Goal: Task Accomplishment & Management: Complete application form

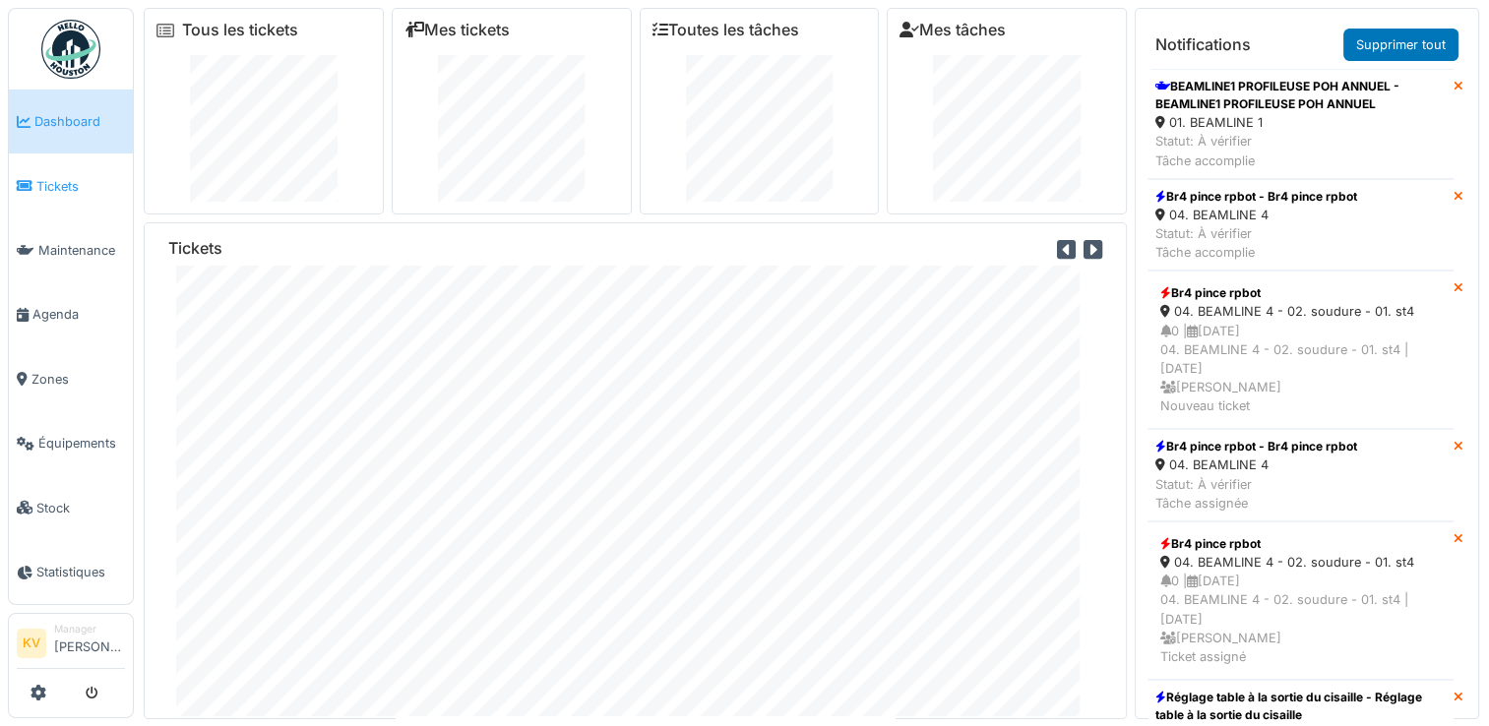
click at [67, 183] on span "Tickets" at bounding box center [80, 186] width 89 height 19
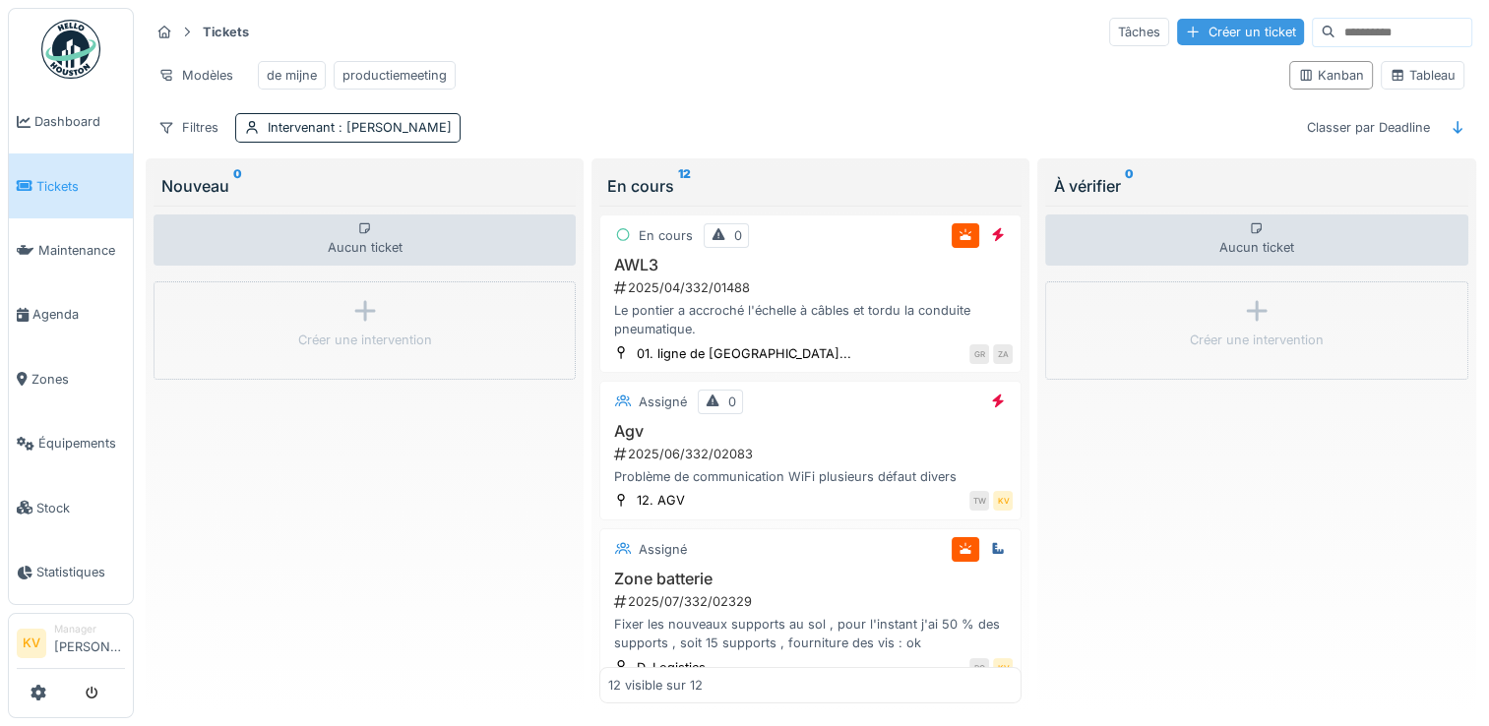
click at [1187, 33] on div "Créer un ticket" at bounding box center [1240, 32] width 127 height 27
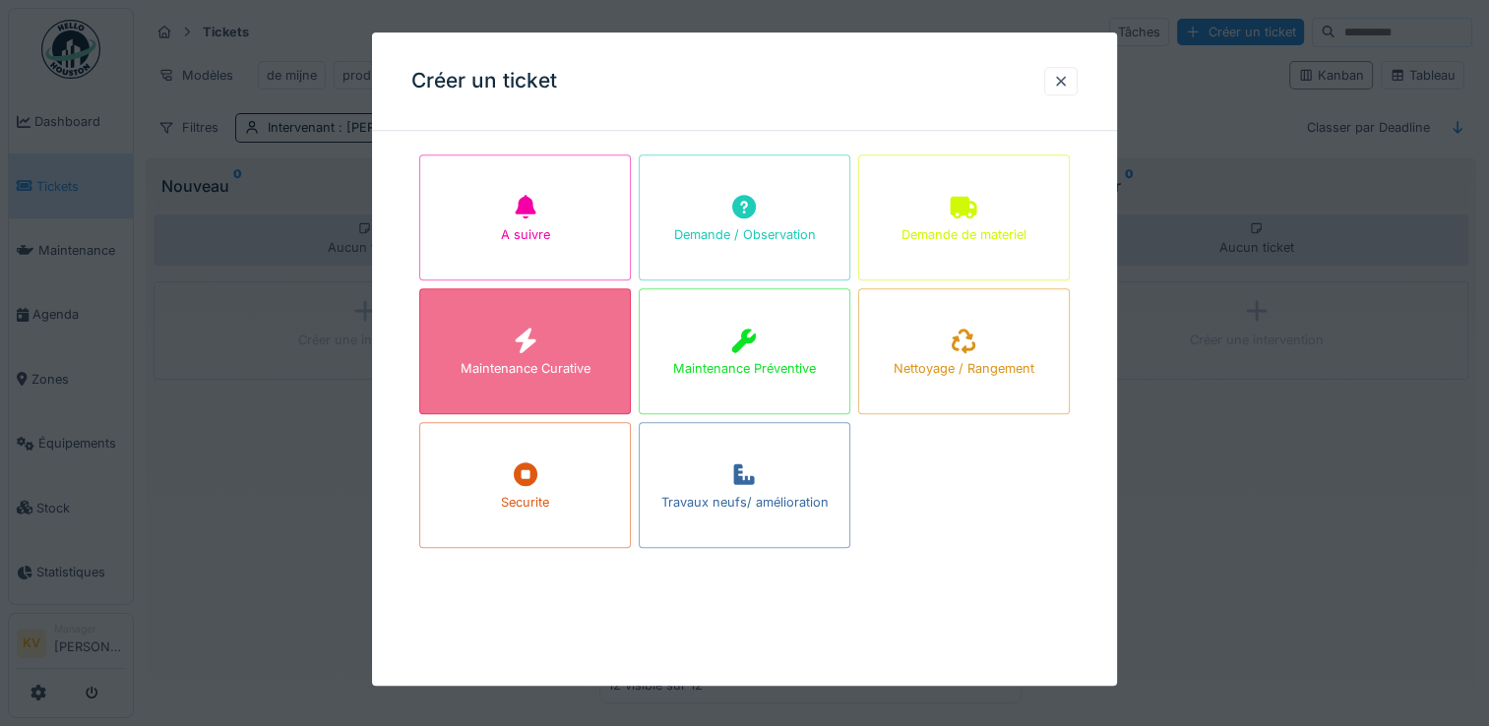
click at [573, 333] on div "Maintenance Curative" at bounding box center [525, 351] width 212 height 126
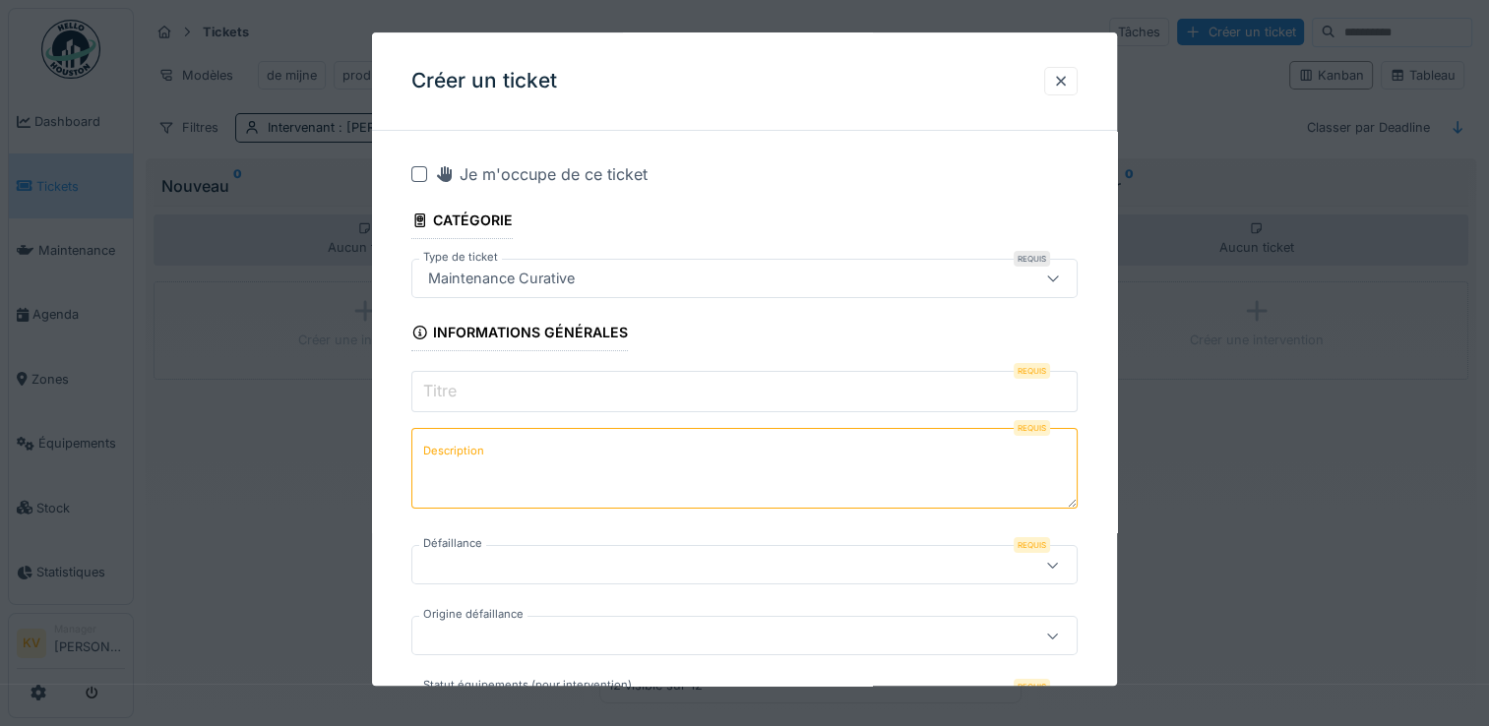
click at [463, 396] on input "Titre" at bounding box center [744, 391] width 666 height 41
type input "*"
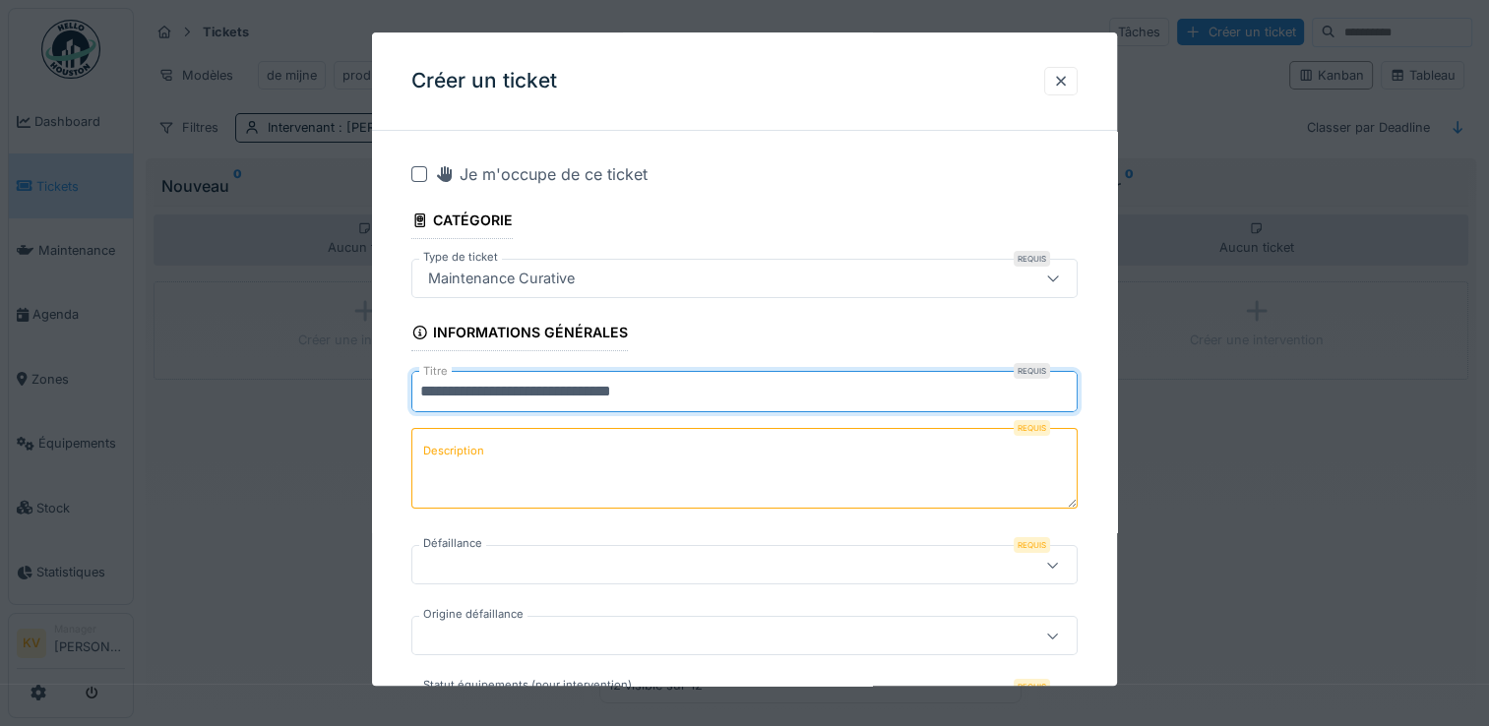
type input "**********"
click at [483, 456] on label "Description" at bounding box center [453, 452] width 69 height 25
click at [483, 456] on textarea "Description" at bounding box center [744, 468] width 666 height 81
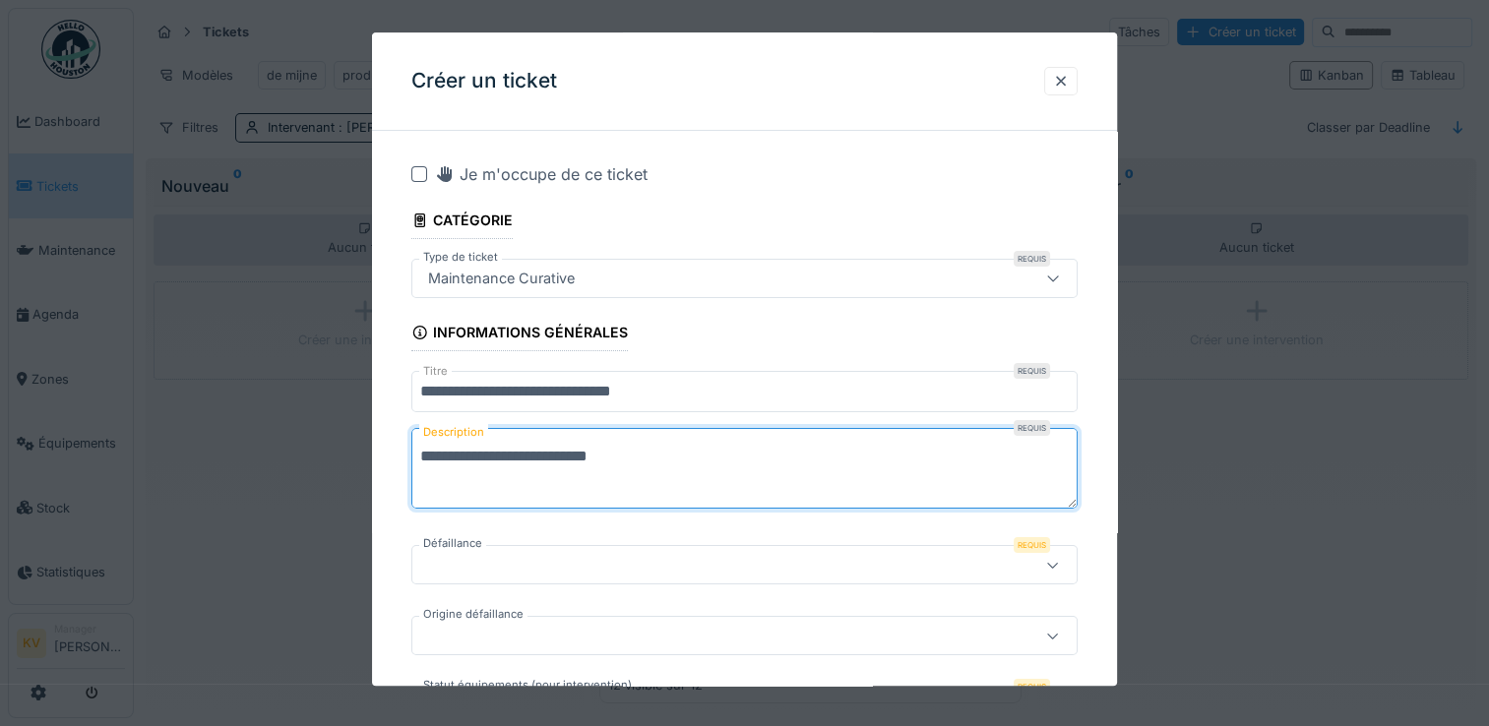
type textarea "**********"
click at [498, 577] on div at bounding box center [744, 565] width 666 height 39
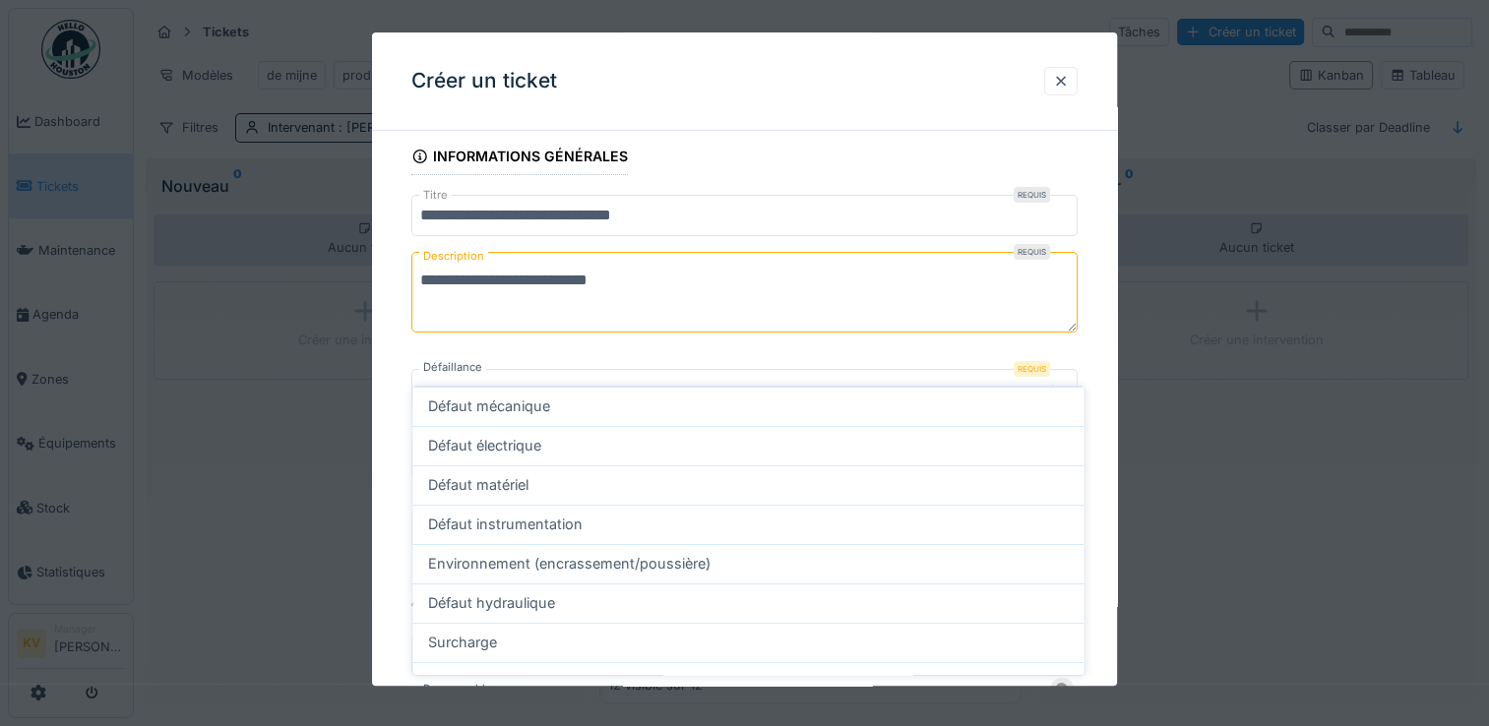
scroll to position [204, 0]
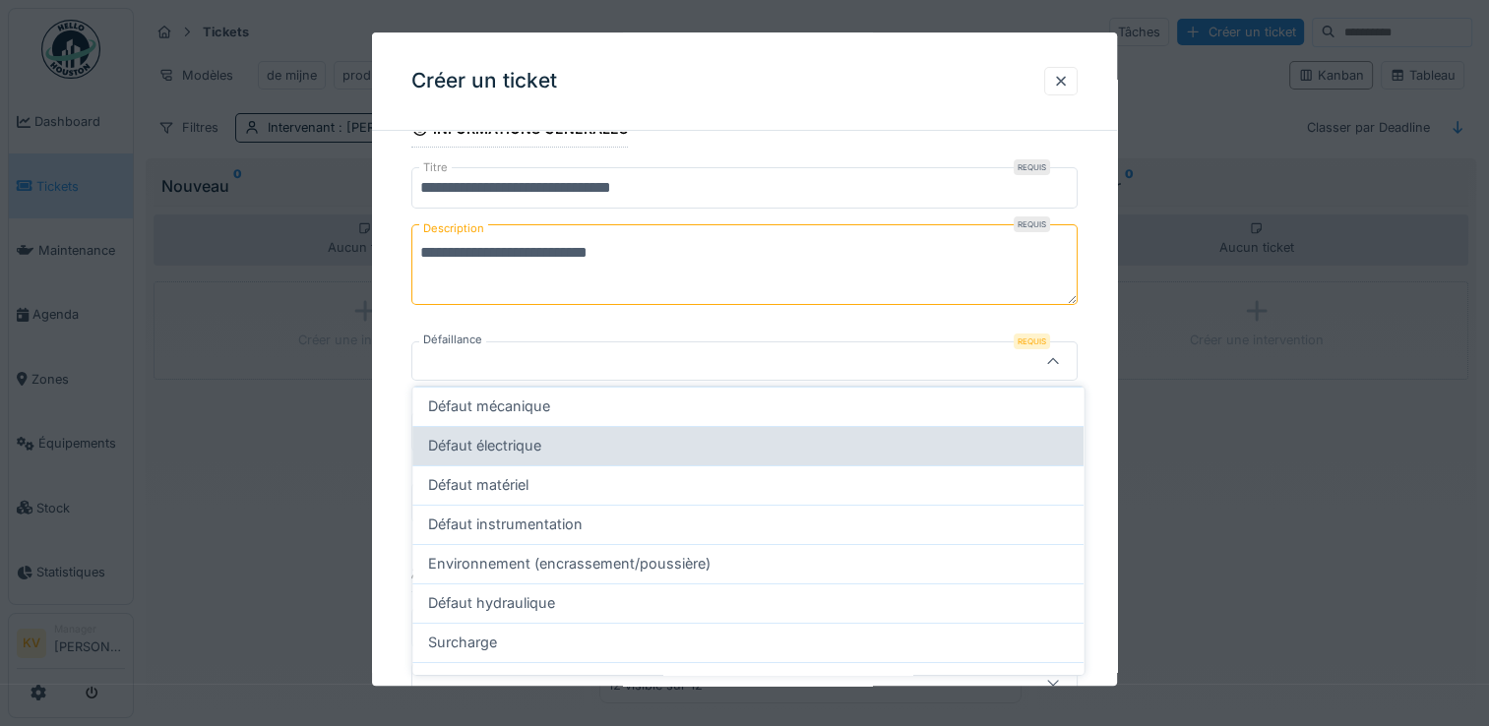
click at [495, 445] on span "Défaut électrique" at bounding box center [484, 446] width 113 height 22
type input "**********"
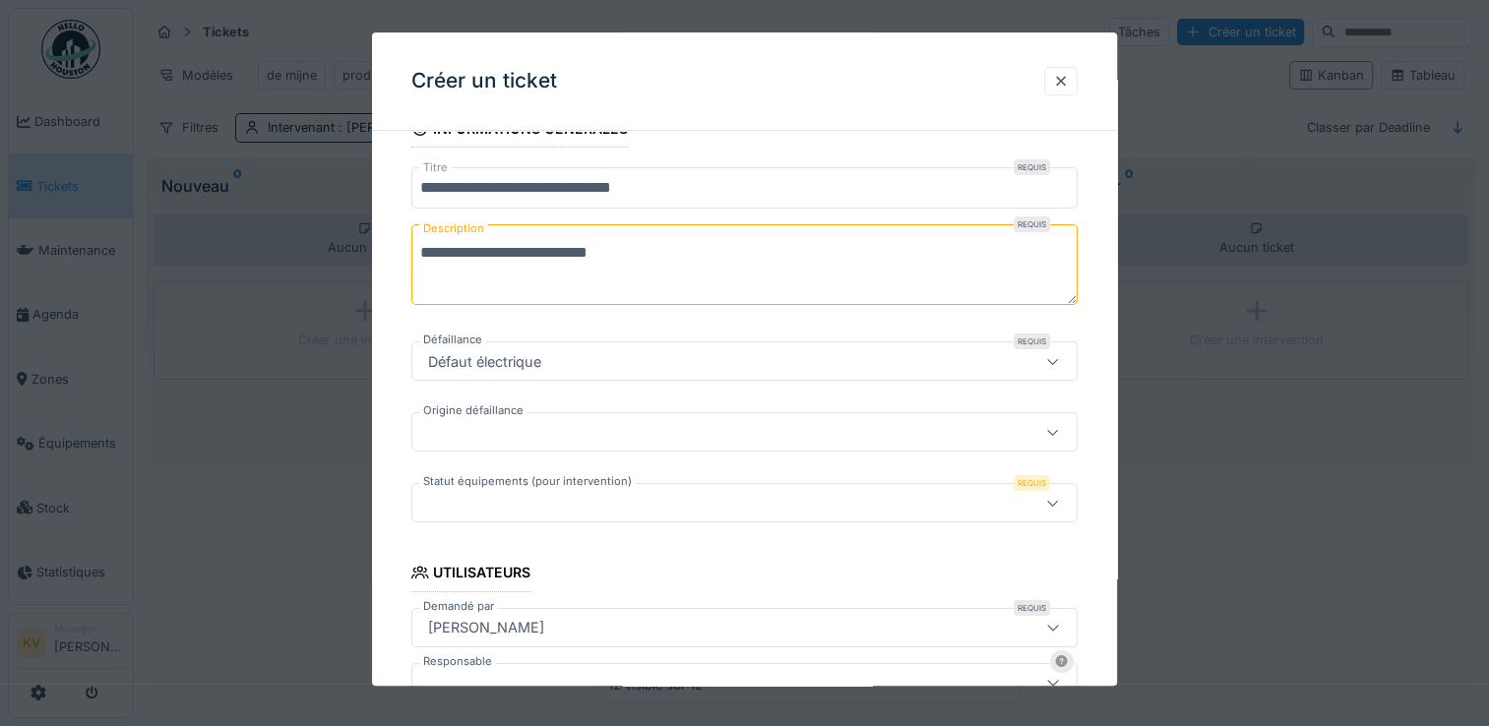
click at [441, 428] on div at bounding box center [704, 433] width 568 height 22
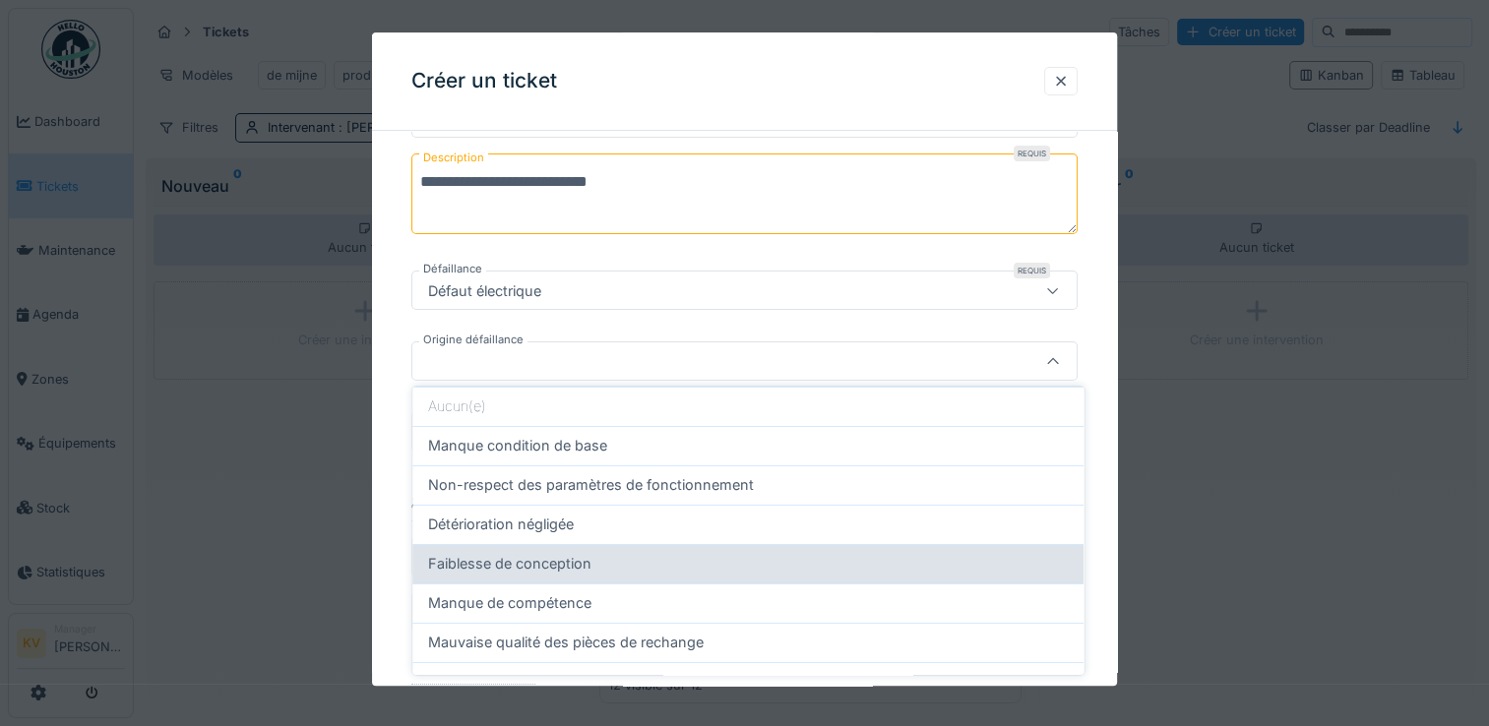
scroll to position [26, 0]
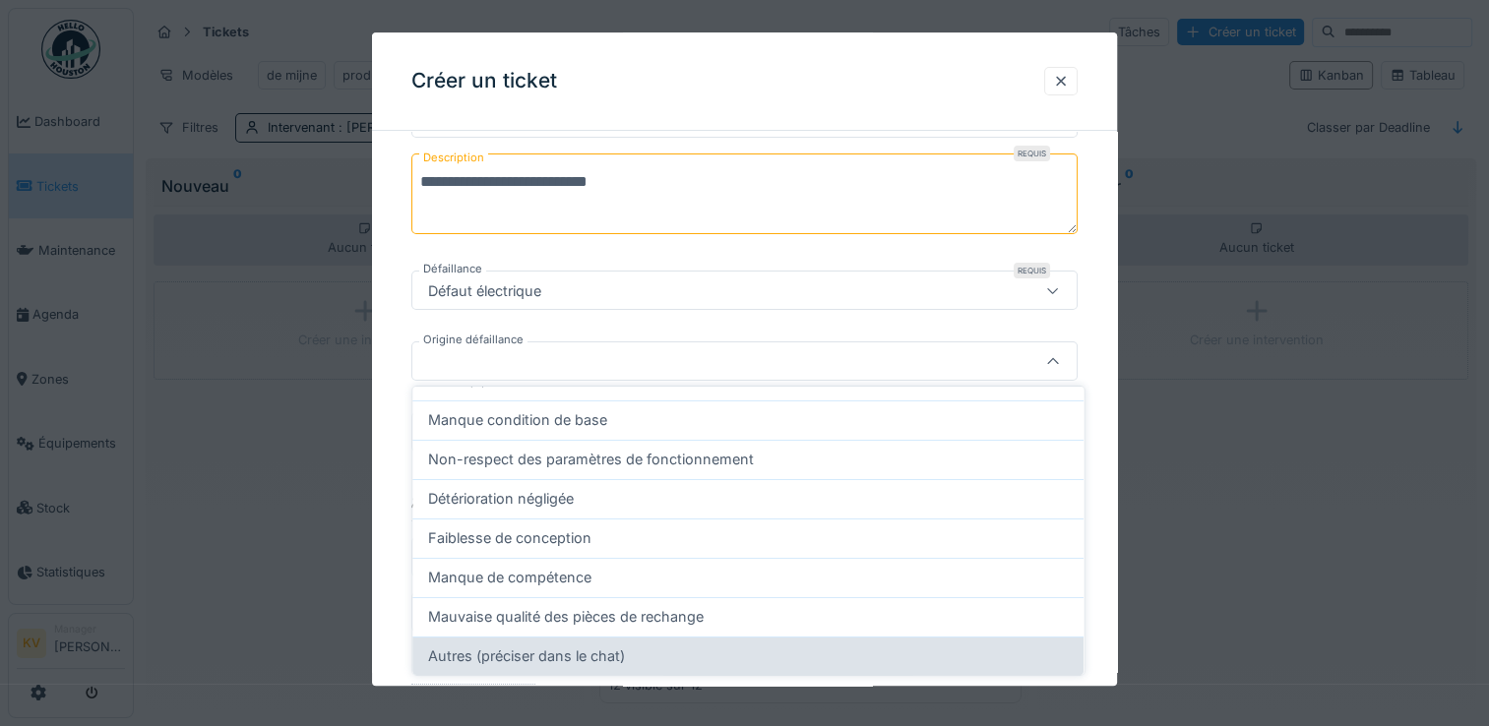
click at [494, 651] on span "Autres (préciser dans le chat)" at bounding box center [526, 657] width 197 height 22
type input "**********"
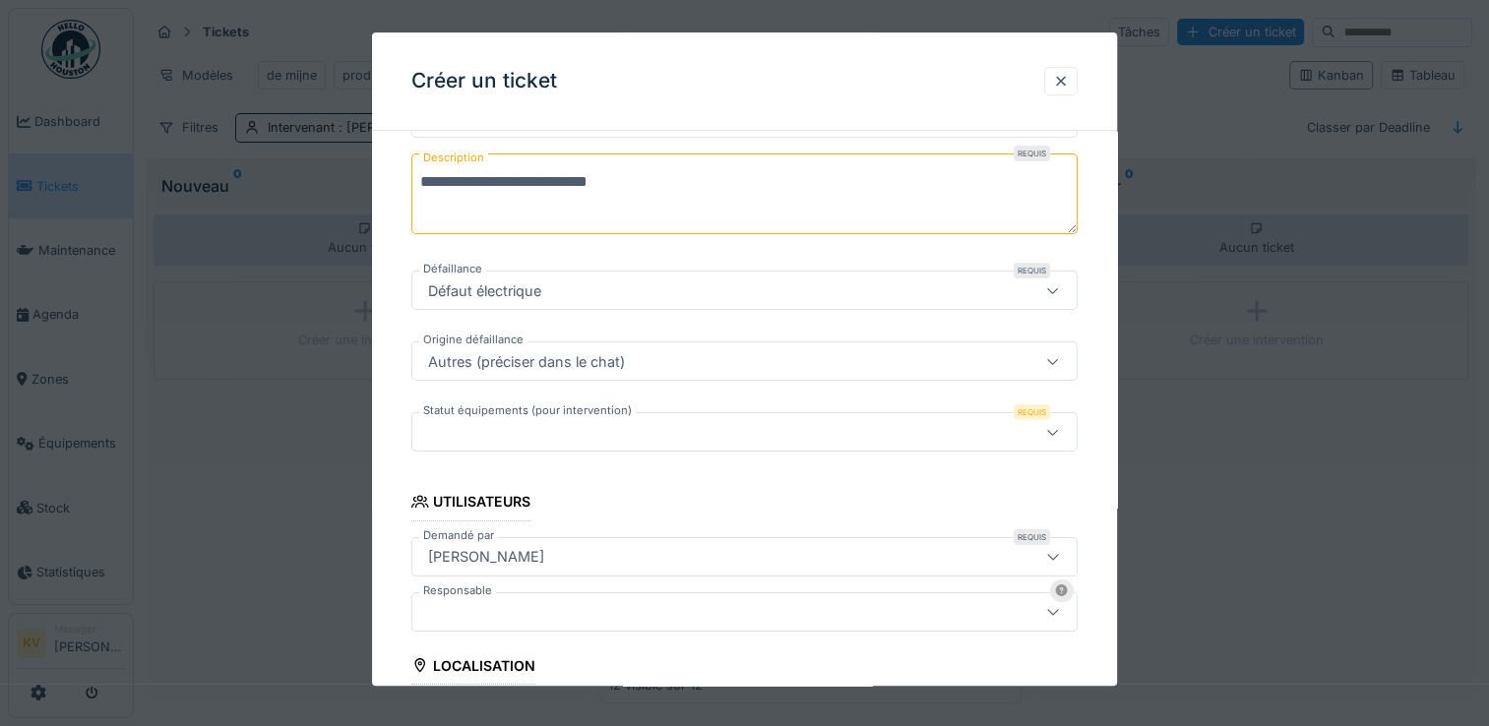
click at [511, 430] on div at bounding box center [704, 433] width 568 height 22
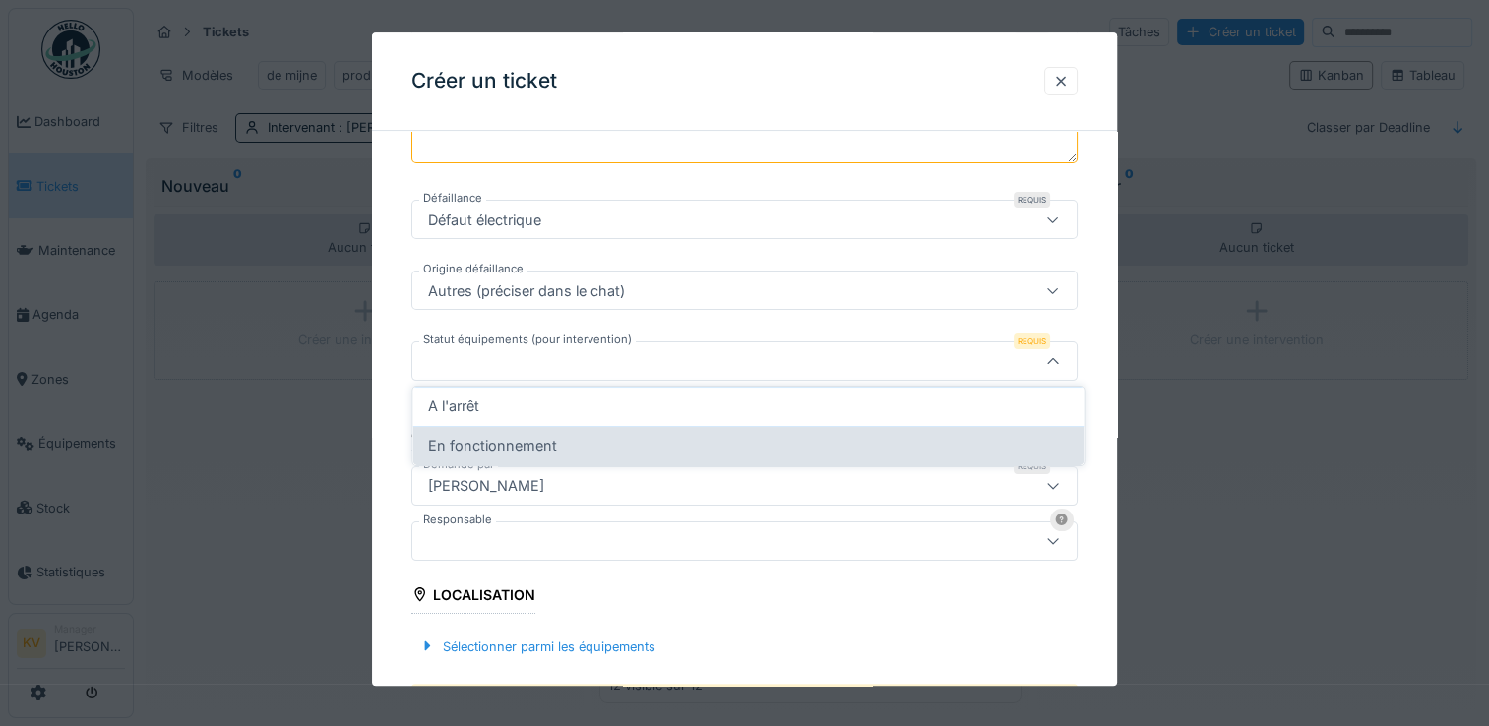
click at [494, 448] on span "En fonctionnement" at bounding box center [492, 446] width 129 height 22
type input "**********"
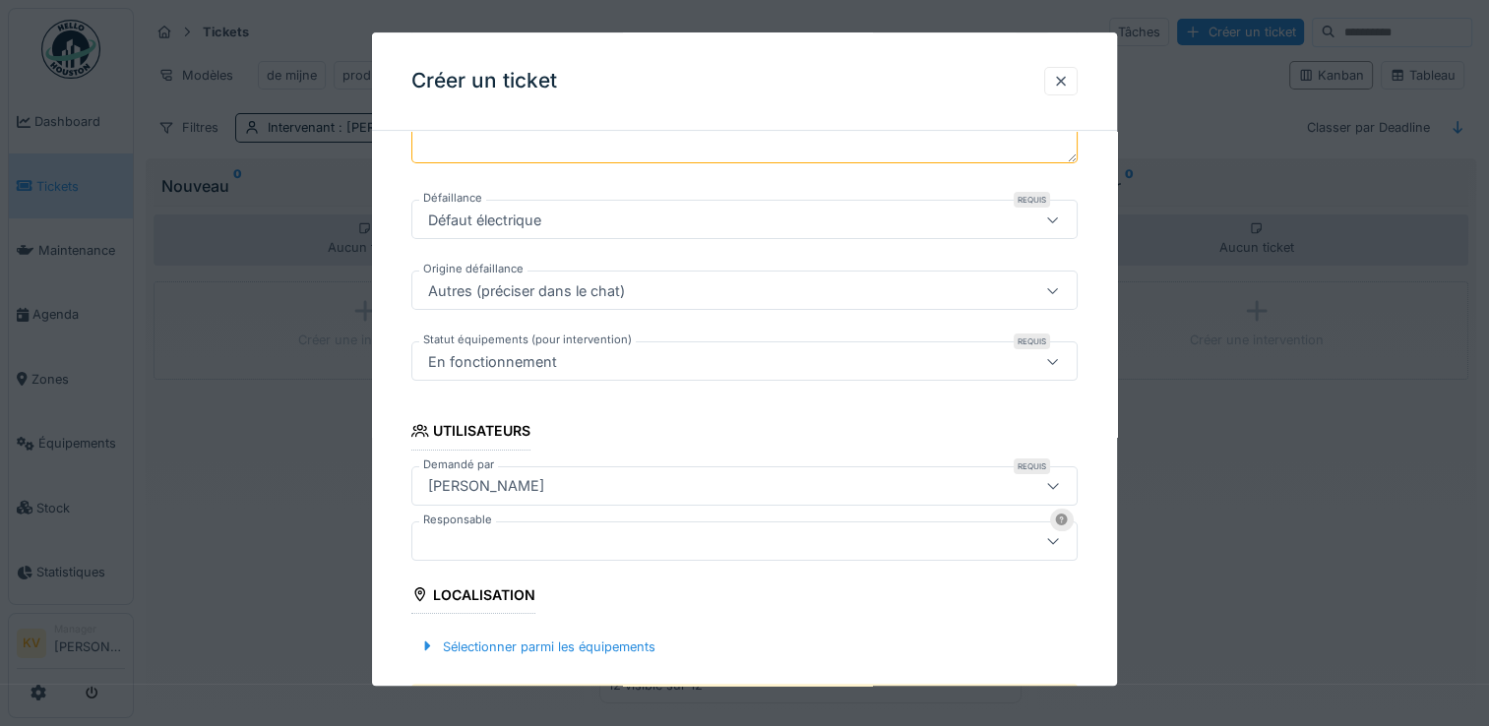
click at [481, 538] on div at bounding box center [704, 541] width 568 height 22
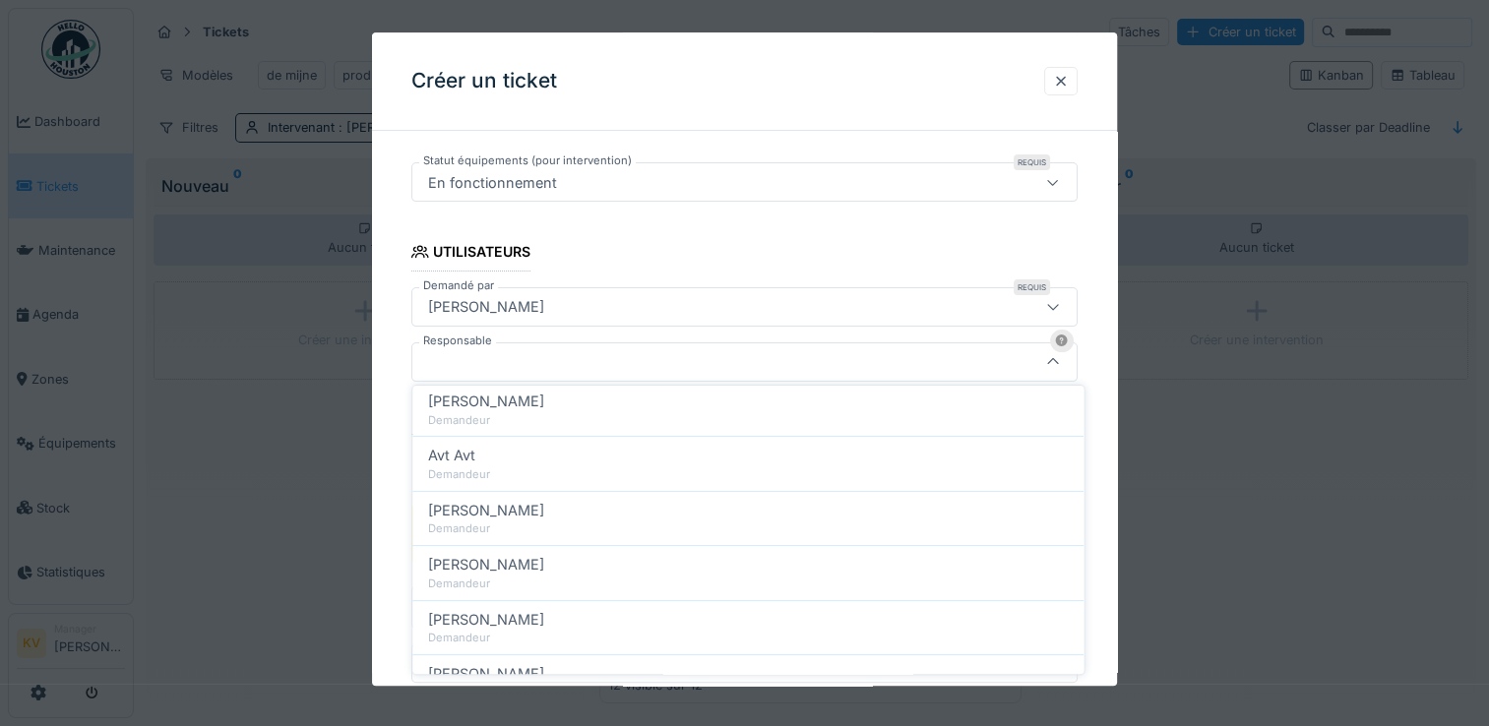
scroll to position [898, 0]
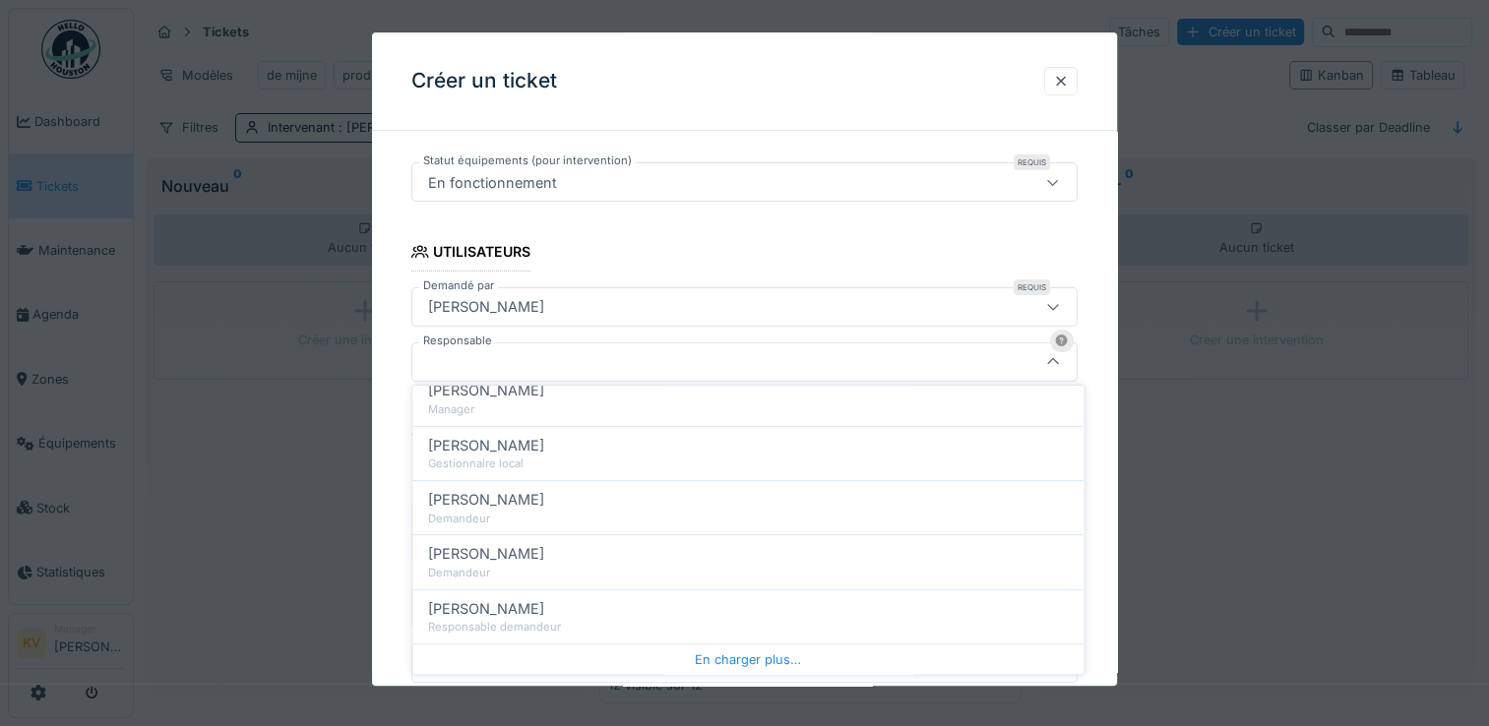
click at [572, 504] on div "[PERSON_NAME]" at bounding box center [748, 500] width 640 height 22
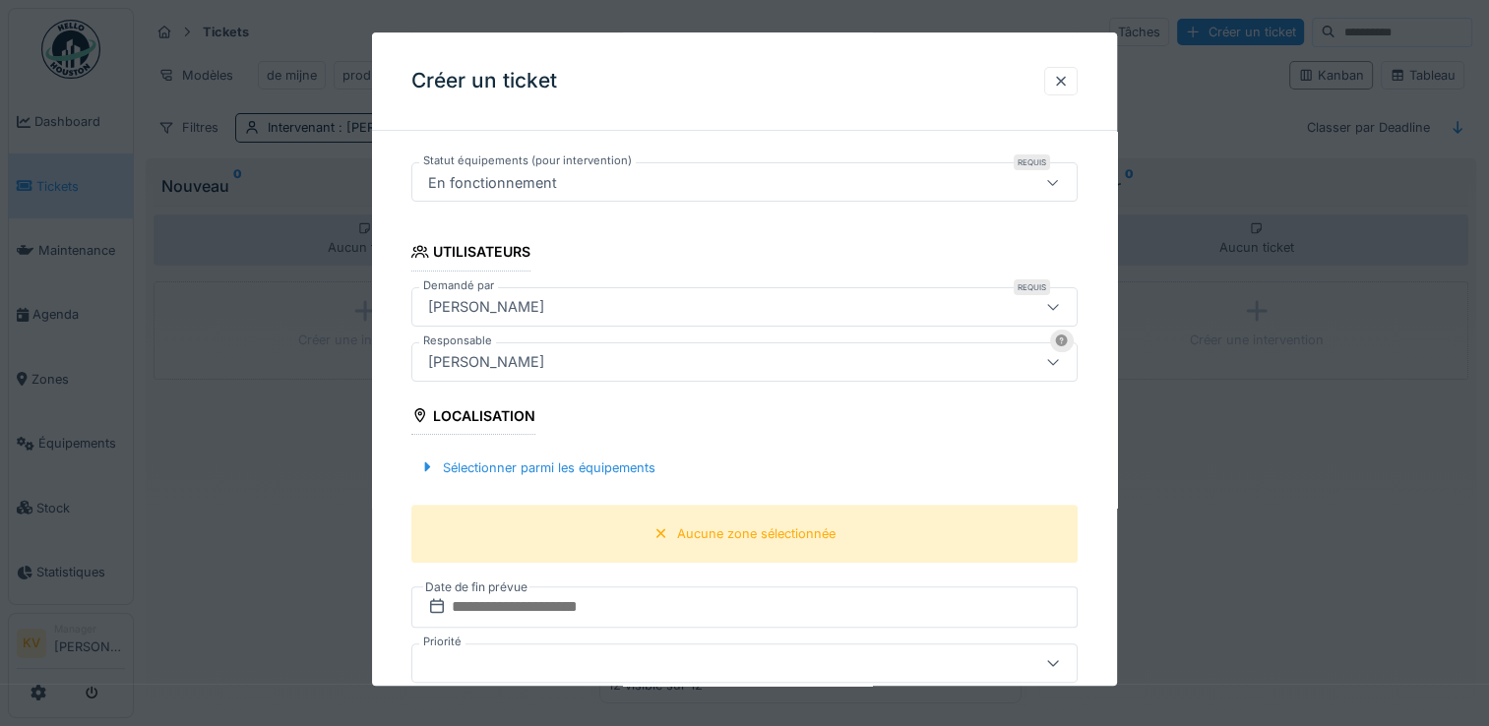
type input "****"
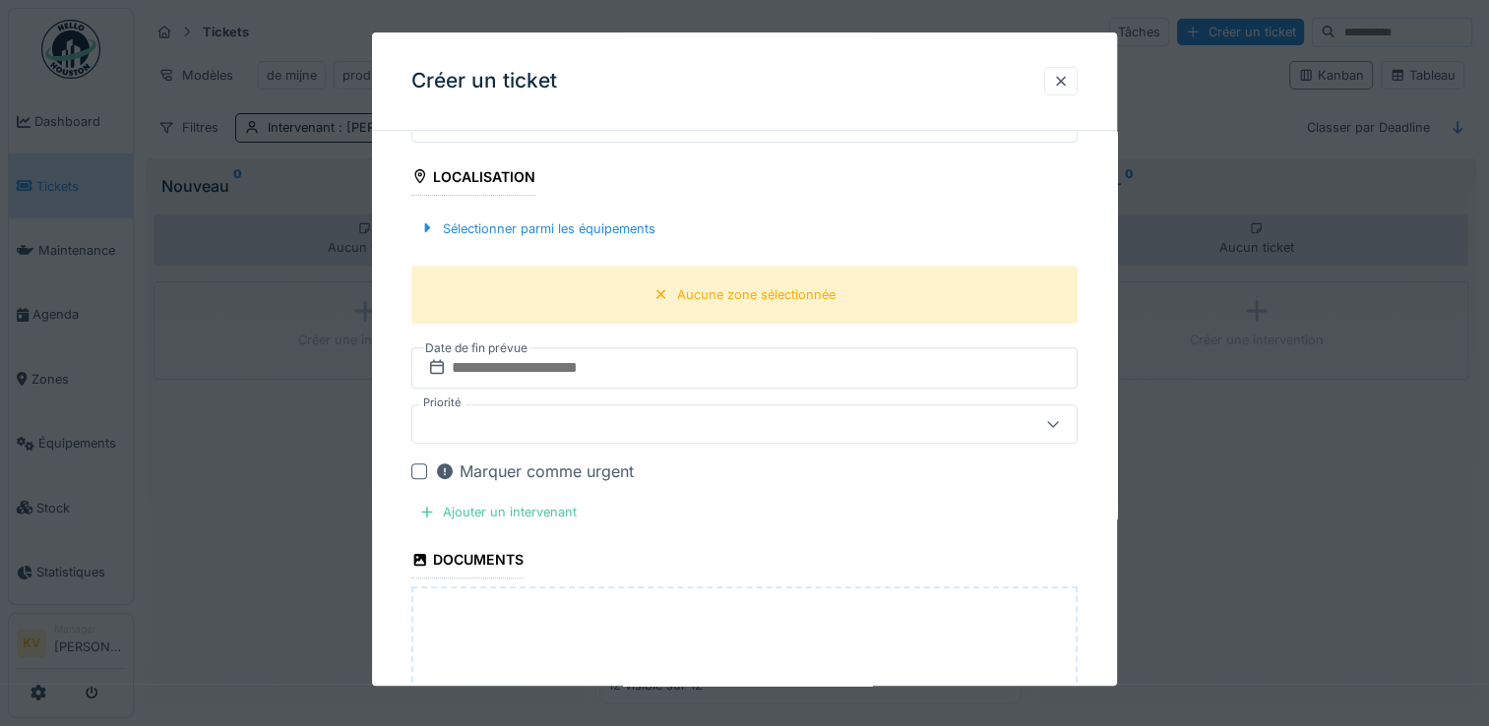
scroll to position [765, 0]
click at [729, 284] on div "Aucune zone sélectionnée" at bounding box center [756, 293] width 158 height 19
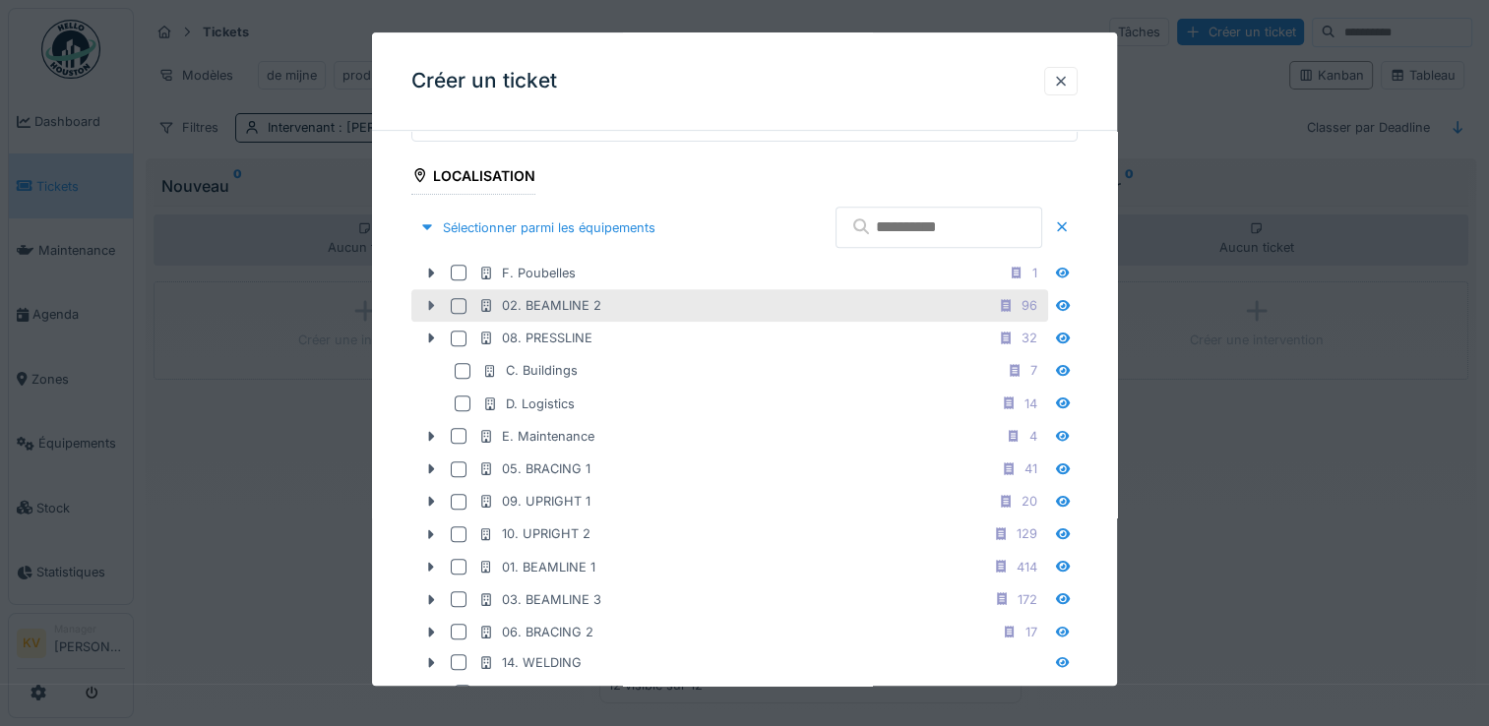
click at [431, 304] on icon at bounding box center [432, 306] width 6 height 10
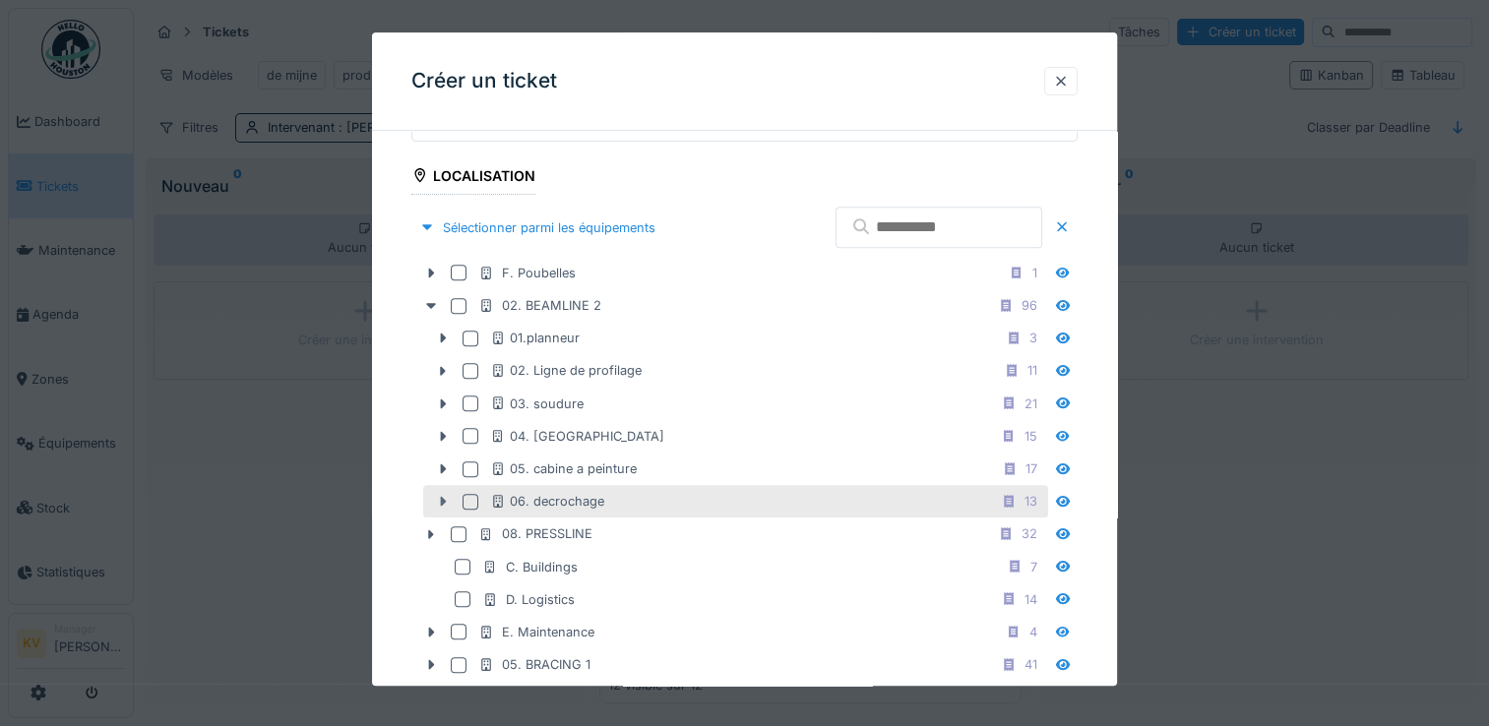
click at [443, 499] on icon at bounding box center [444, 502] width 6 height 10
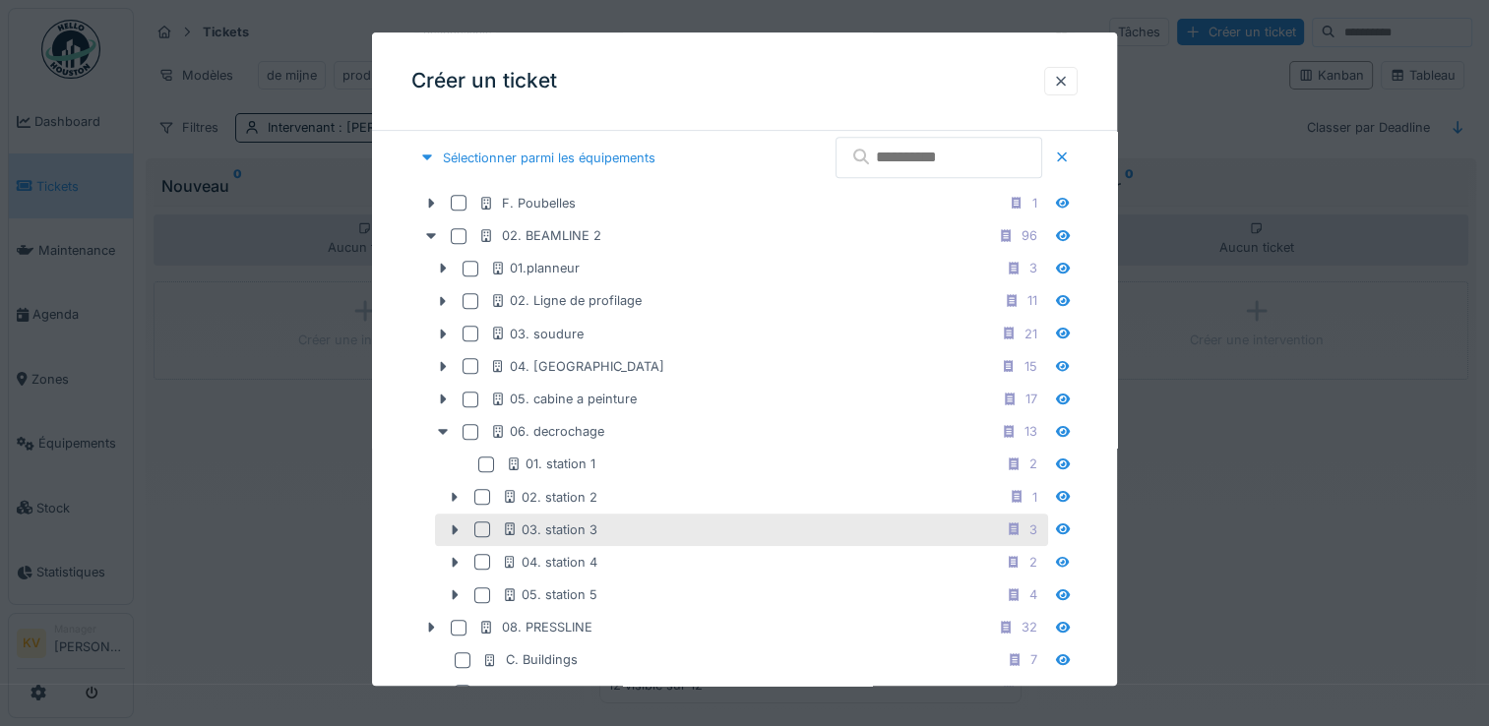
scroll to position [844, 0]
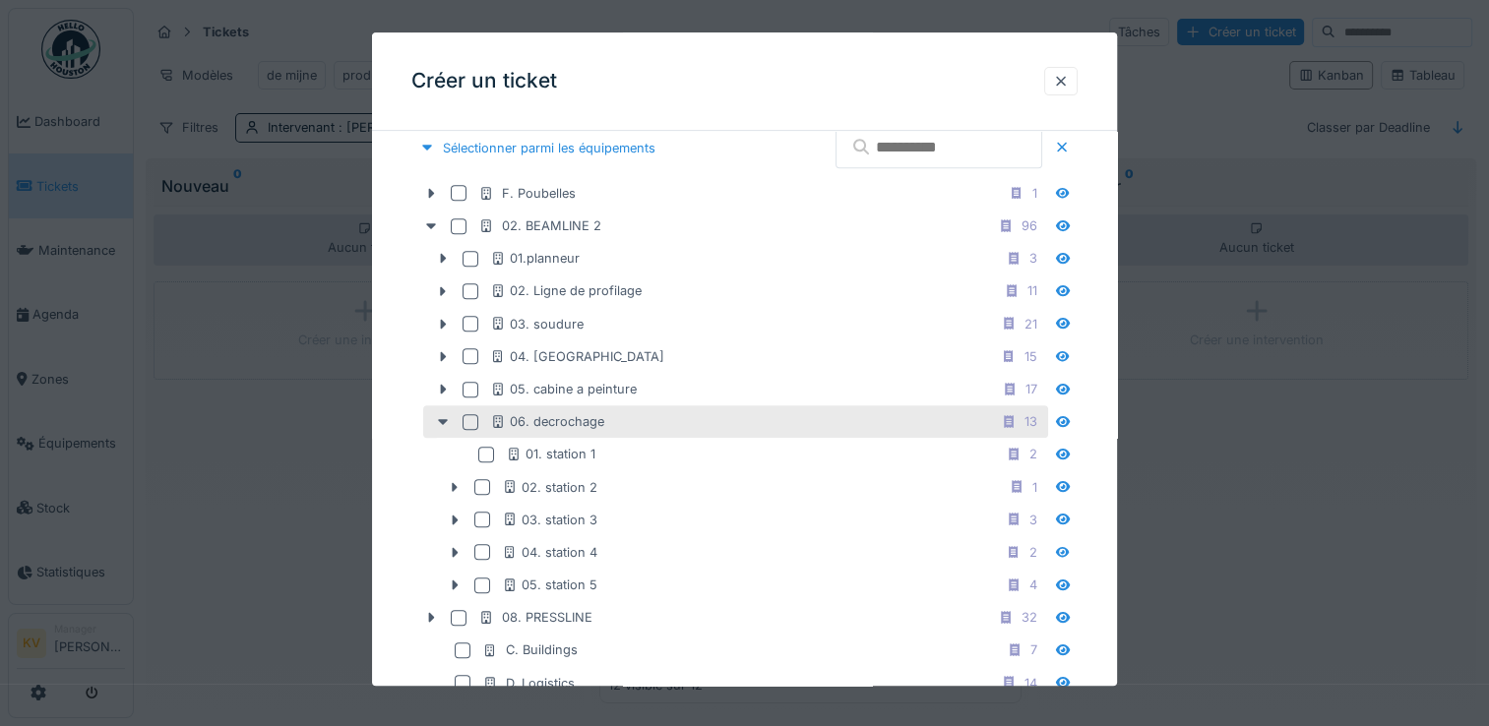
click at [468, 415] on div at bounding box center [471, 422] width 16 height 16
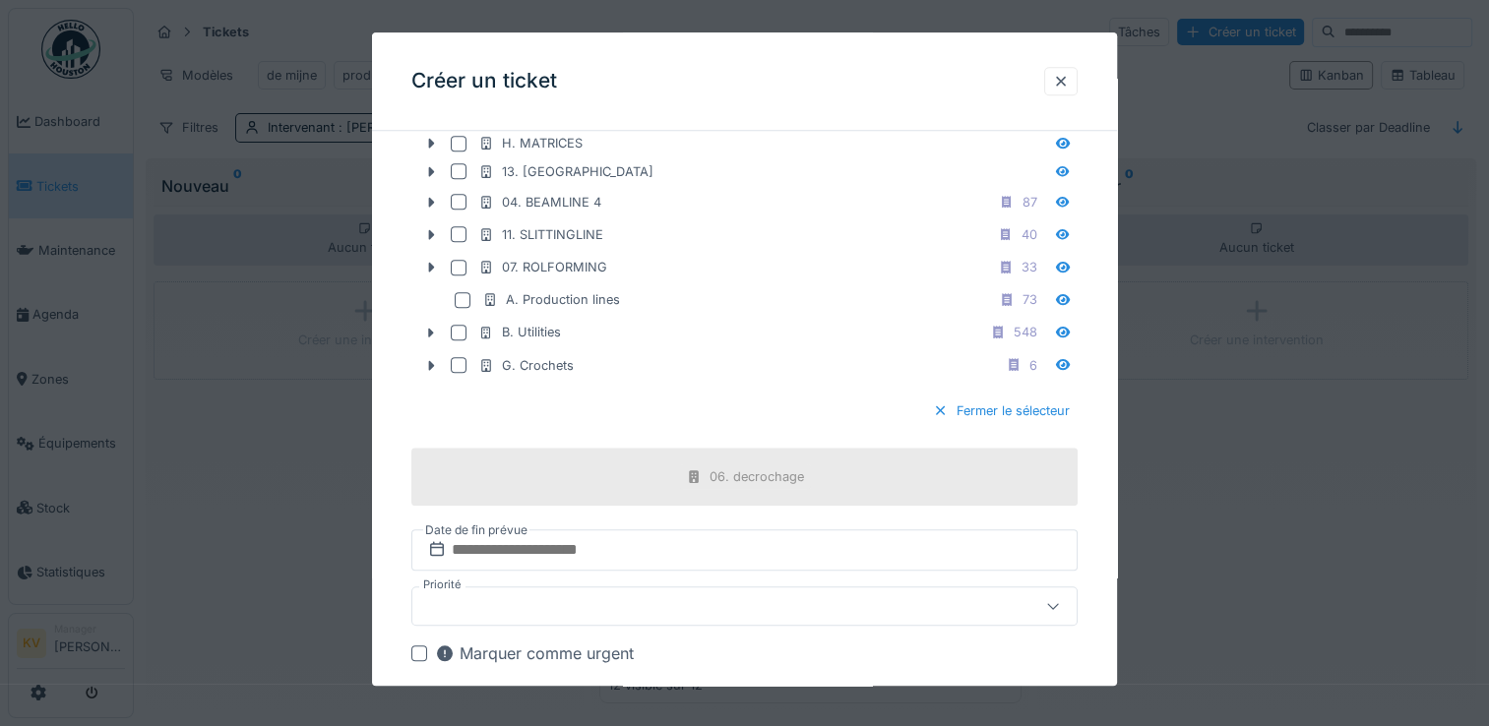
scroll to position [1705, 0]
click at [656, 544] on input "text" at bounding box center [744, 549] width 666 height 41
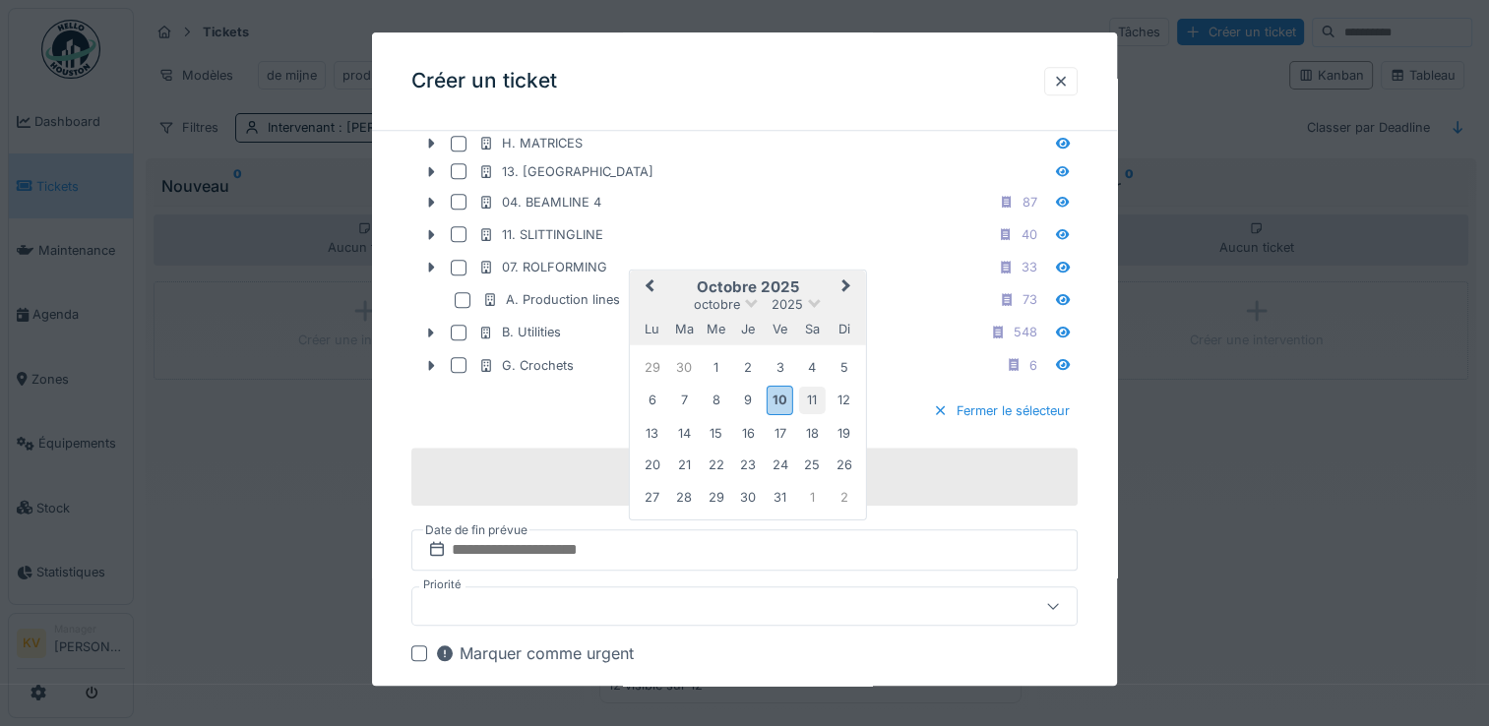
click at [815, 387] on div "11" at bounding box center [811, 400] width 27 height 27
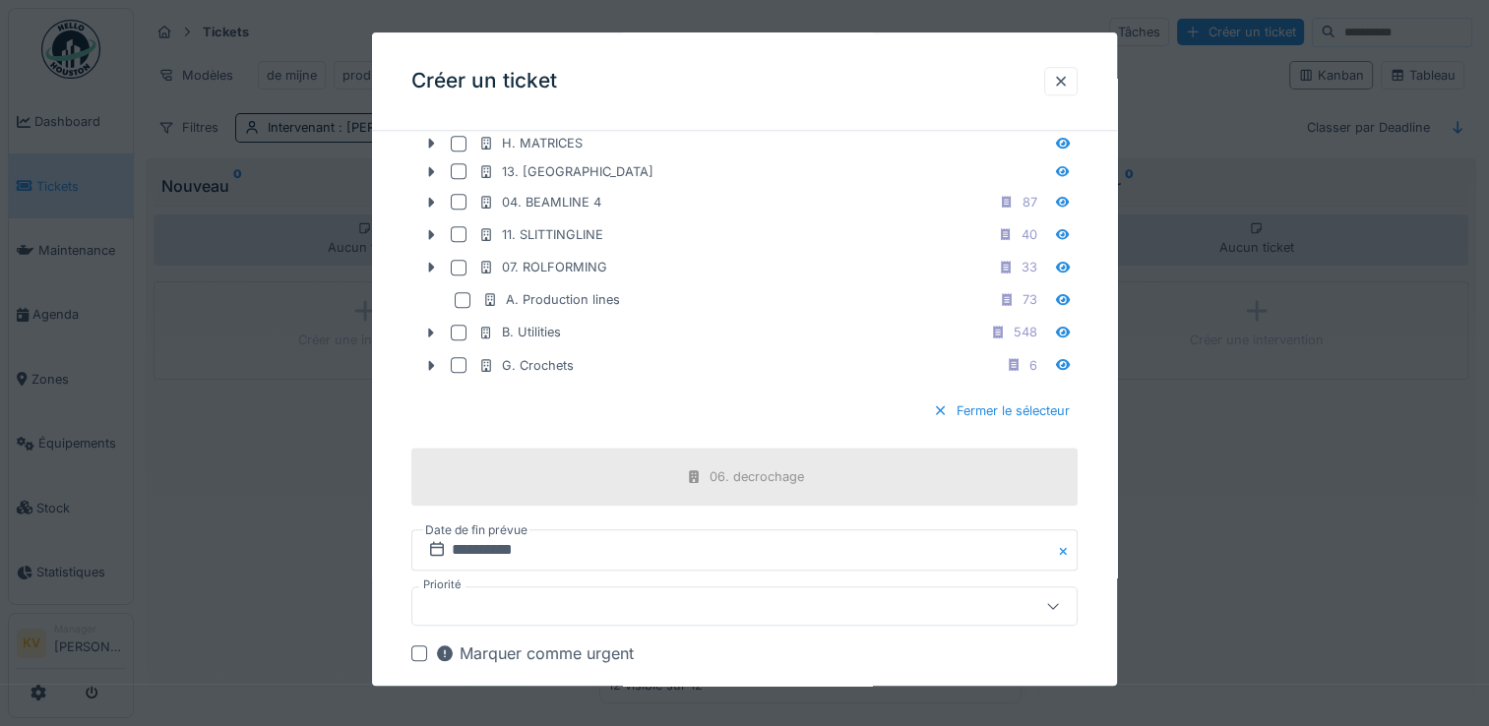
click at [527, 595] on div at bounding box center [704, 606] width 568 height 22
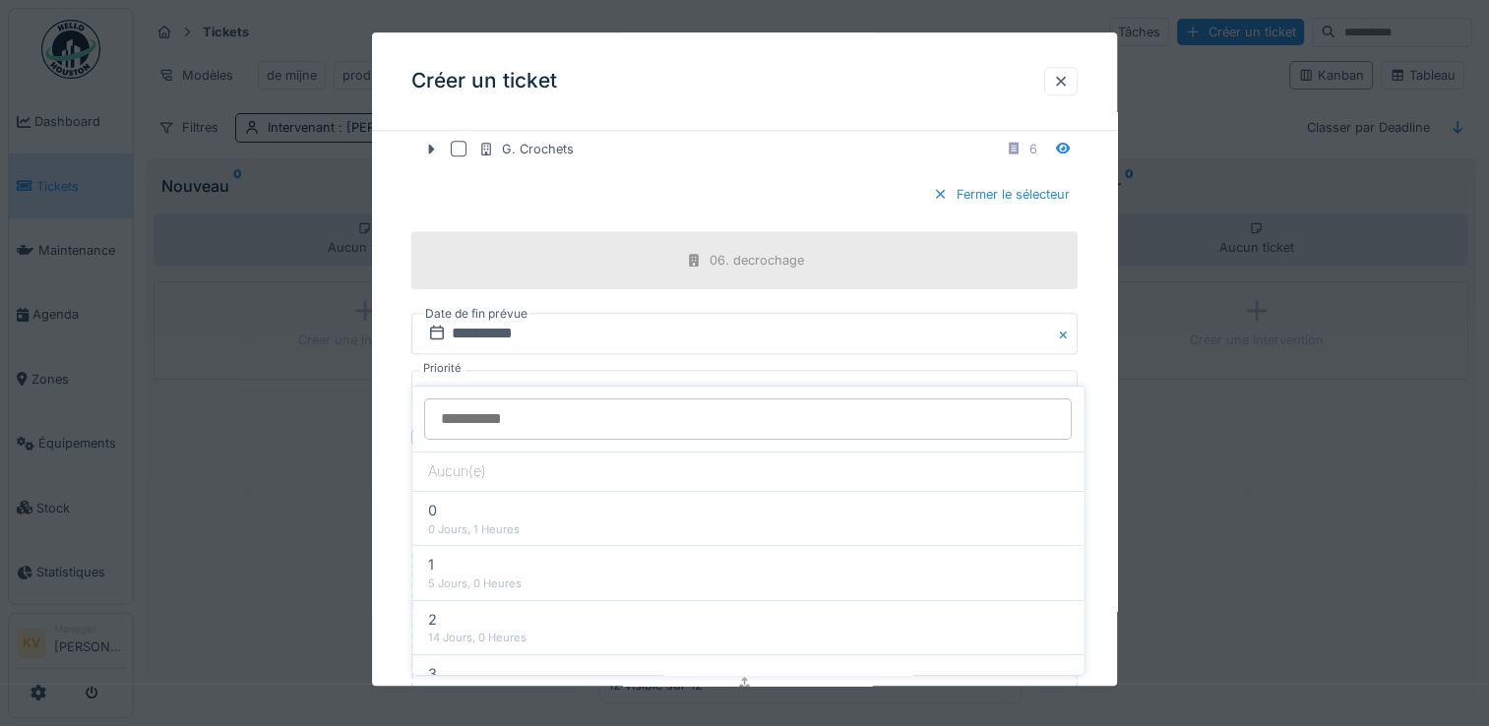
scroll to position [1937, 0]
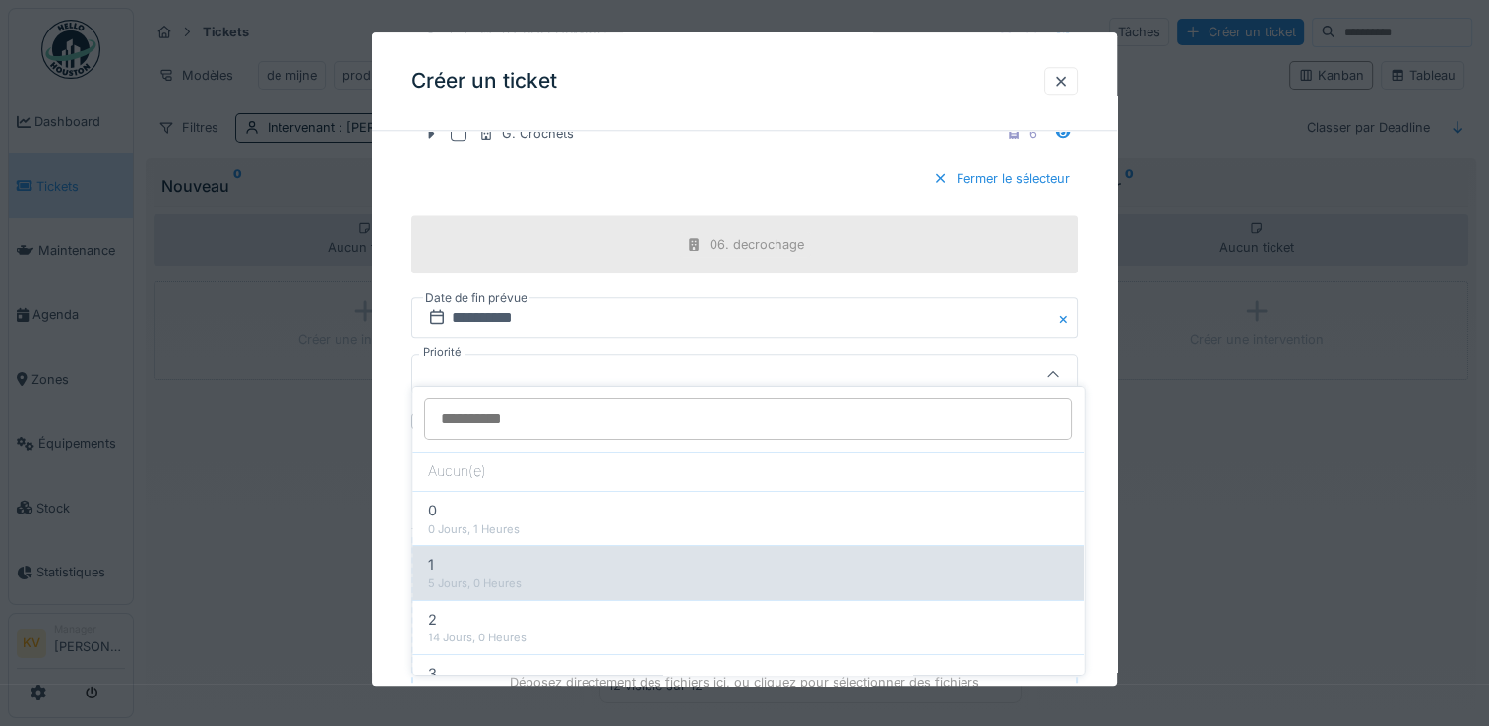
click at [542, 576] on div "5 Jours, 0 Heures" at bounding box center [748, 584] width 640 height 17
type input "***"
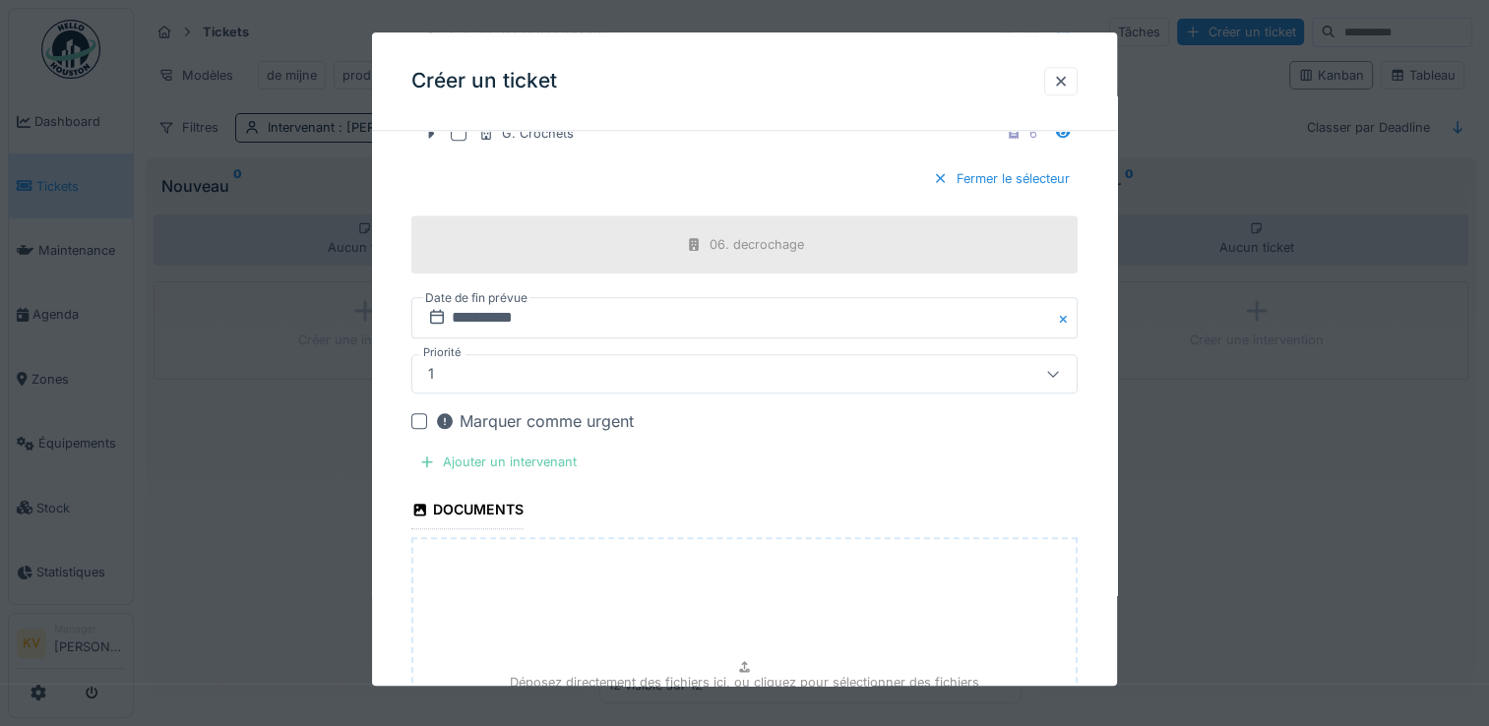
click at [524, 449] on div "Ajouter un intervenant" at bounding box center [497, 462] width 173 height 27
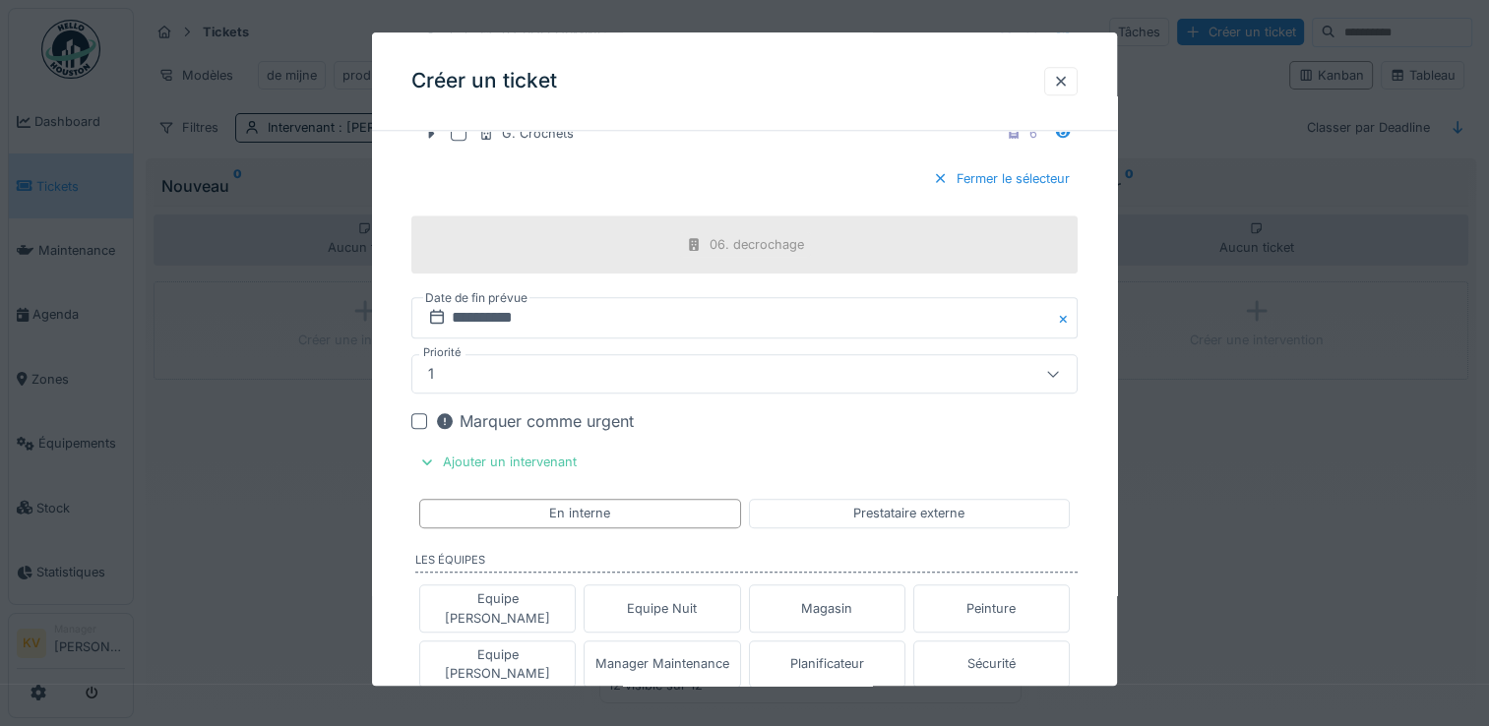
click at [665, 701] on div "Equipe Week-End Nuit" at bounding box center [661, 710] width 135 height 19
type input "**********"
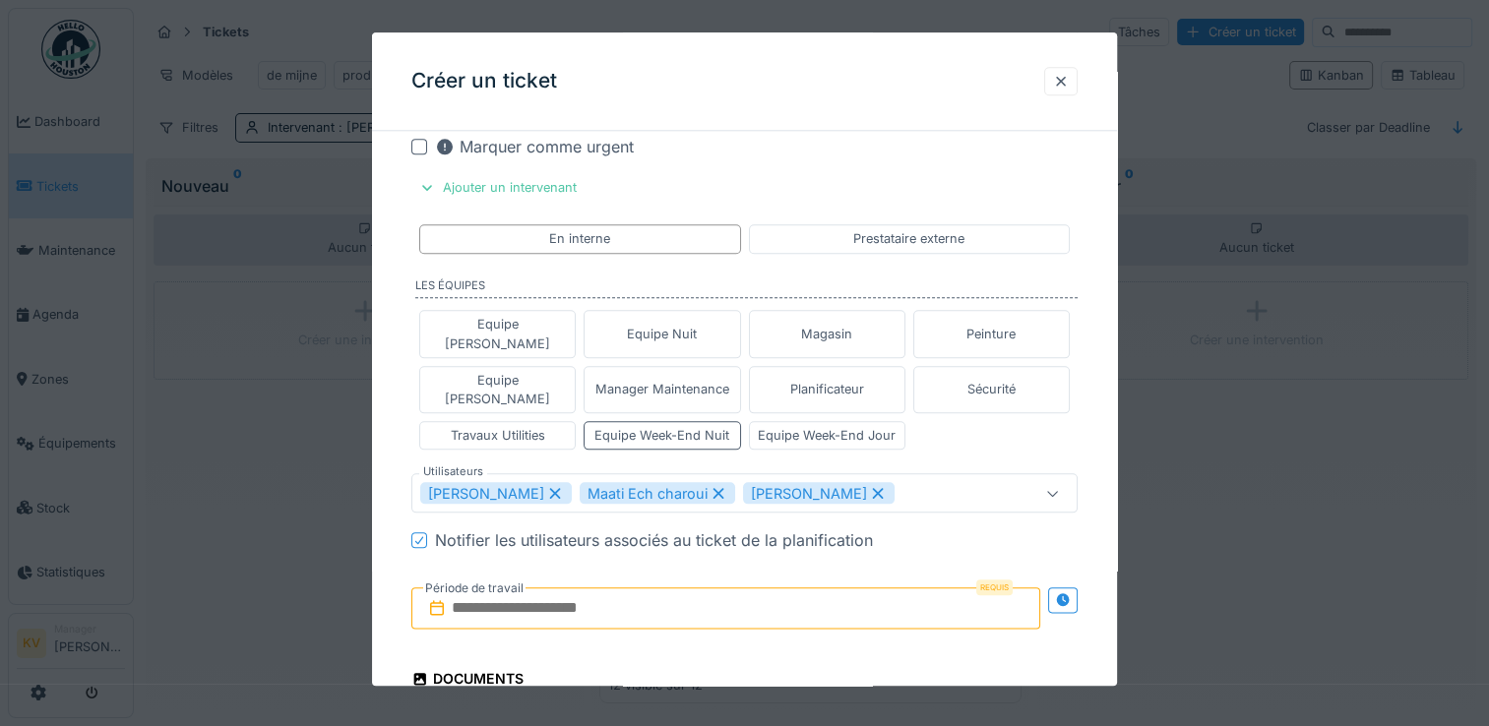
scroll to position [2263, 0]
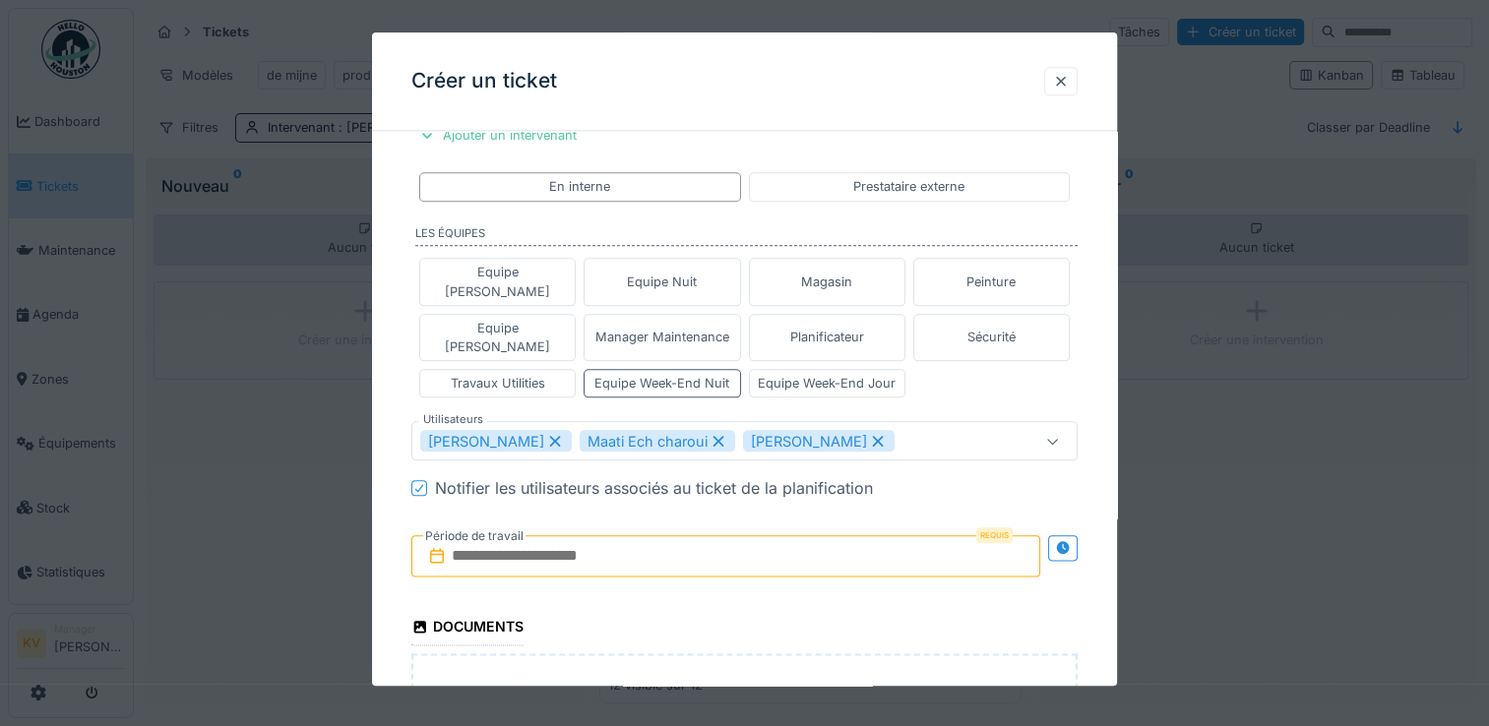
click at [630, 536] on input "text" at bounding box center [725, 556] width 629 height 41
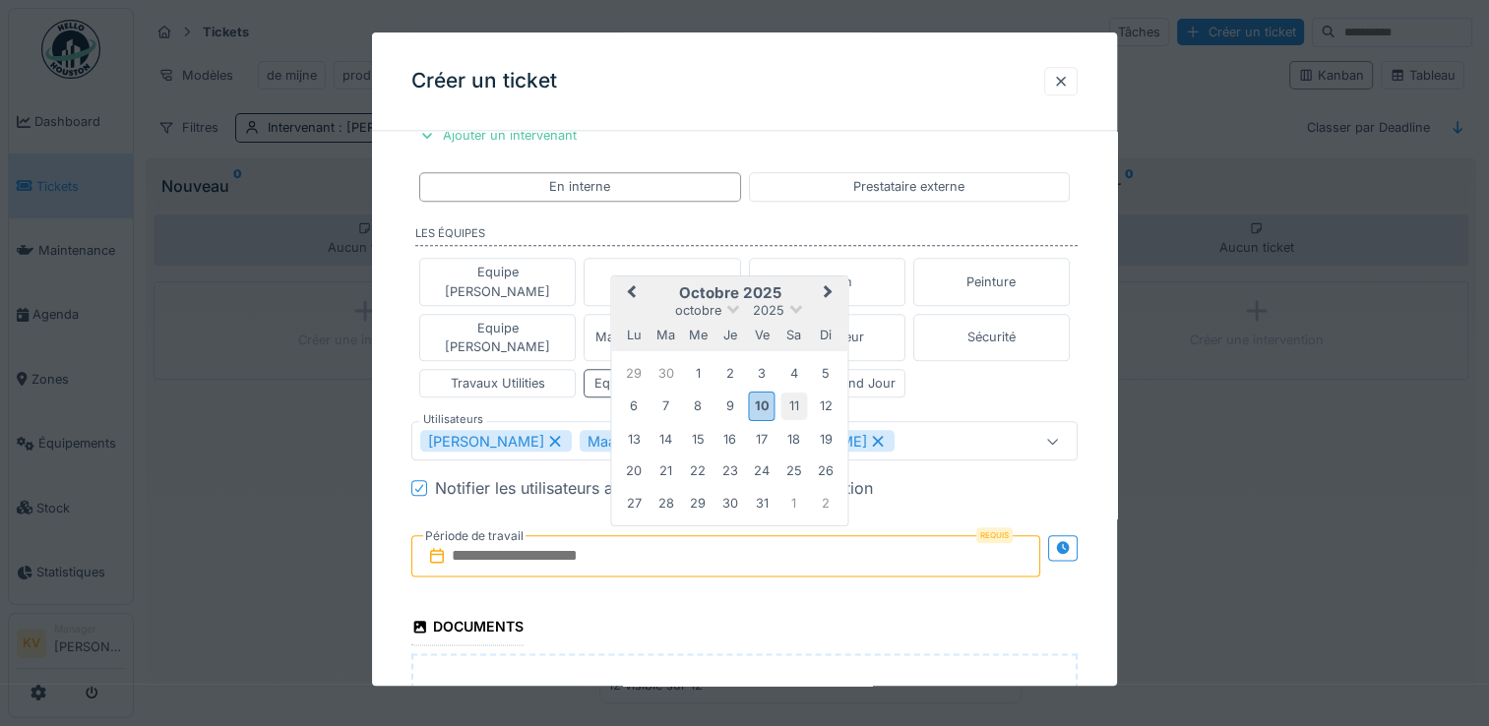
click at [791, 393] on div "11" at bounding box center [793, 406] width 27 height 27
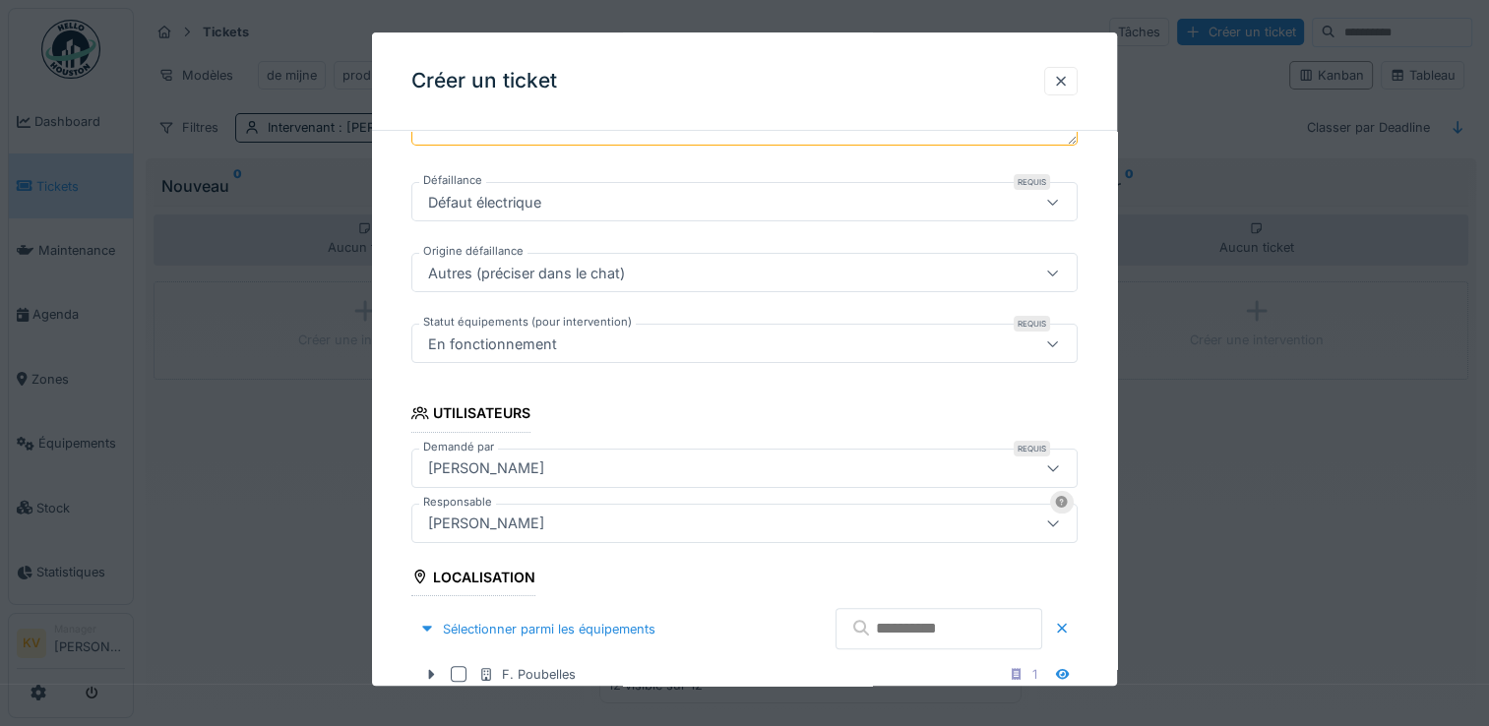
scroll to position [346, 0]
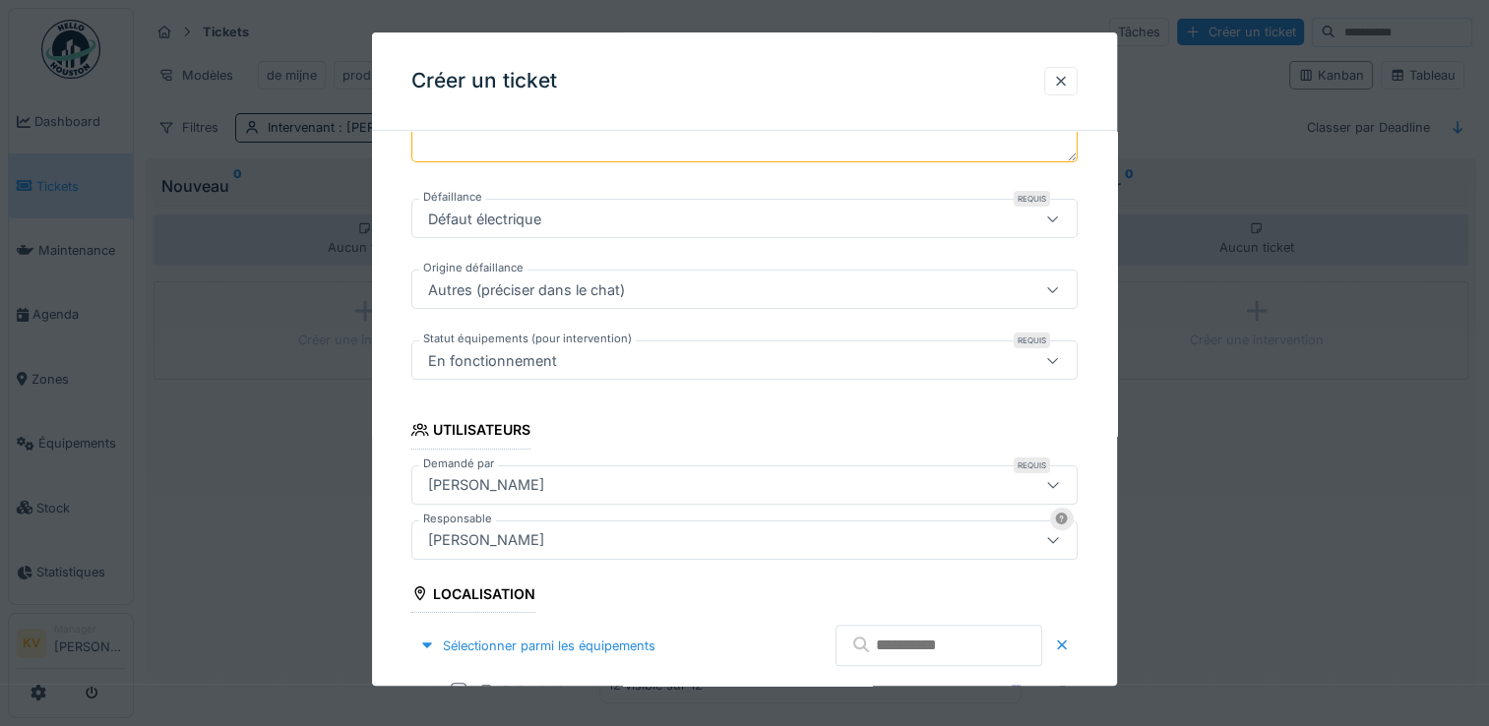
click at [1061, 537] on icon at bounding box center [1053, 539] width 16 height 13
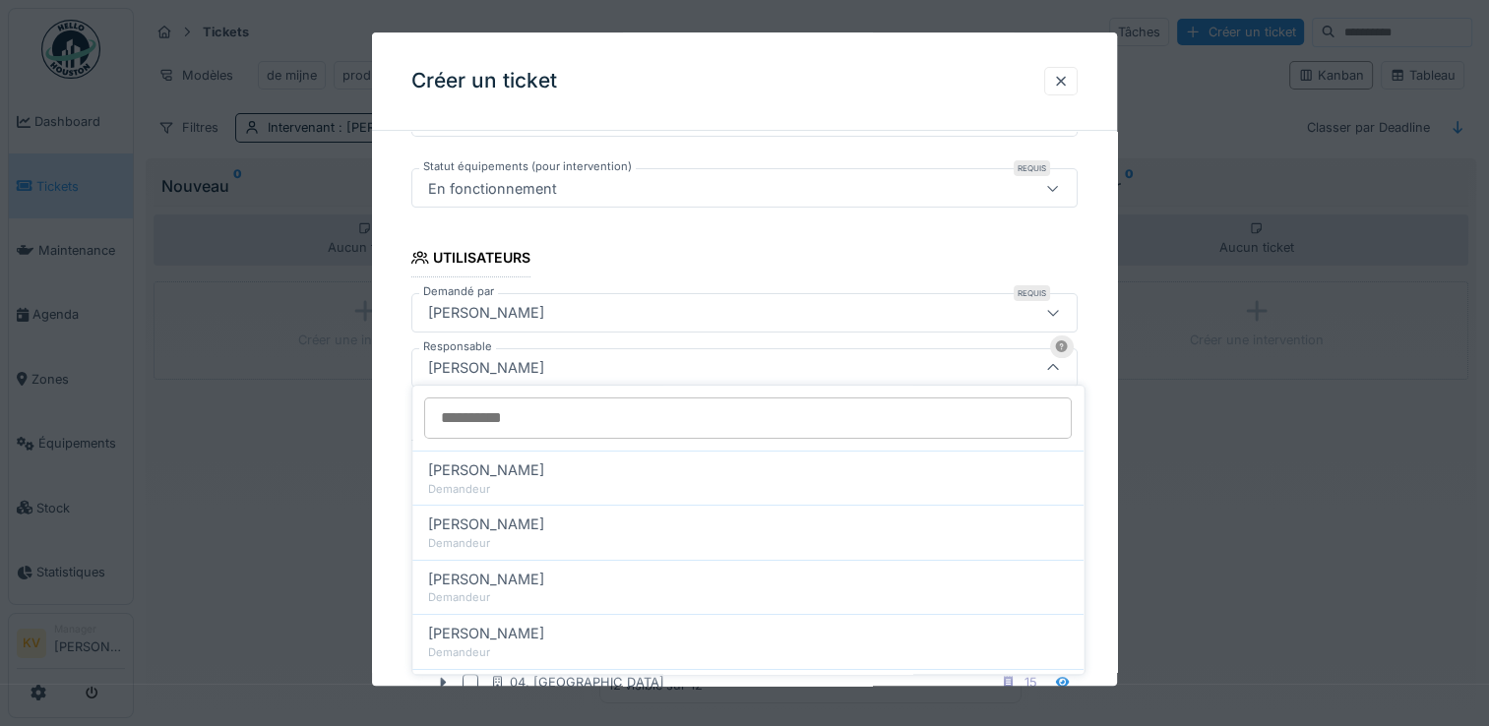
scroll to position [525, 0]
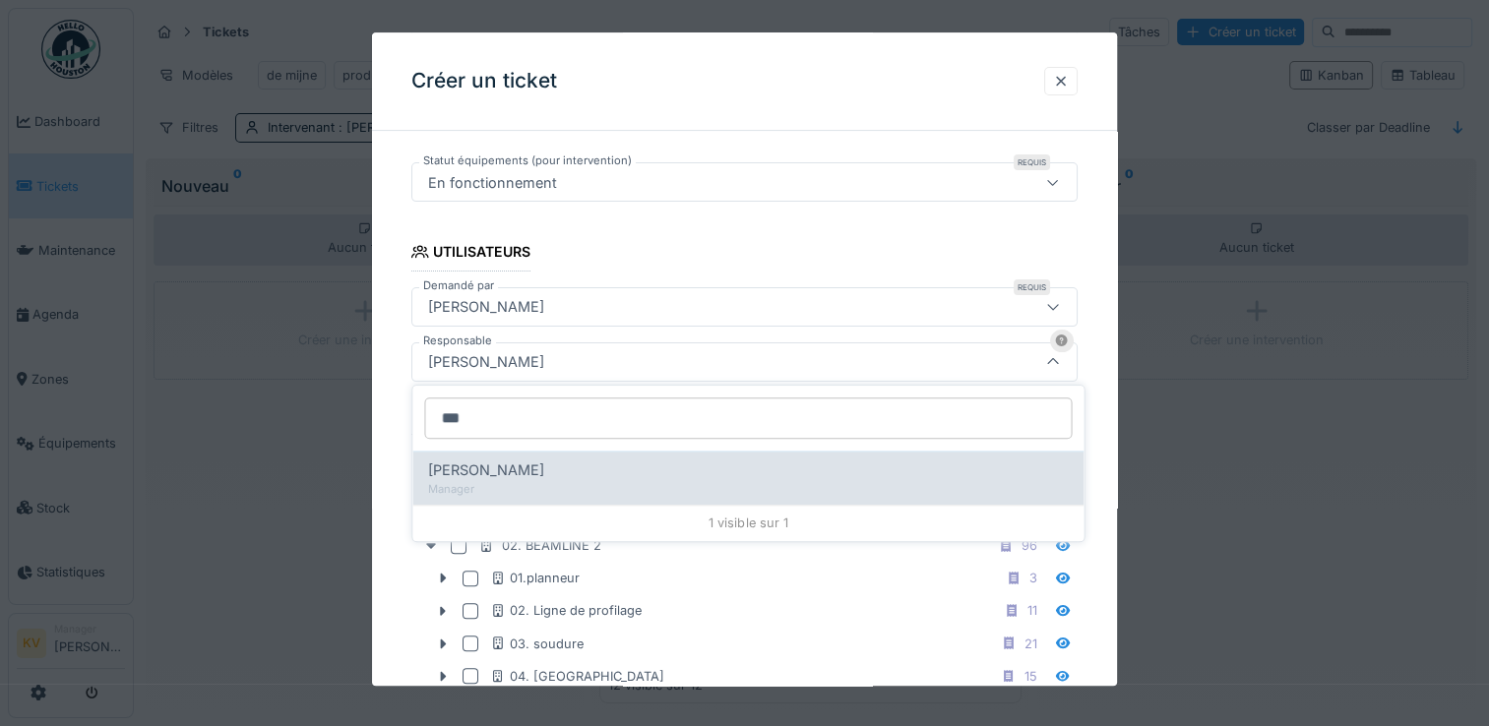
type input "***"
click at [480, 471] on span "[PERSON_NAME]" at bounding box center [486, 471] width 116 height 22
type input "*****"
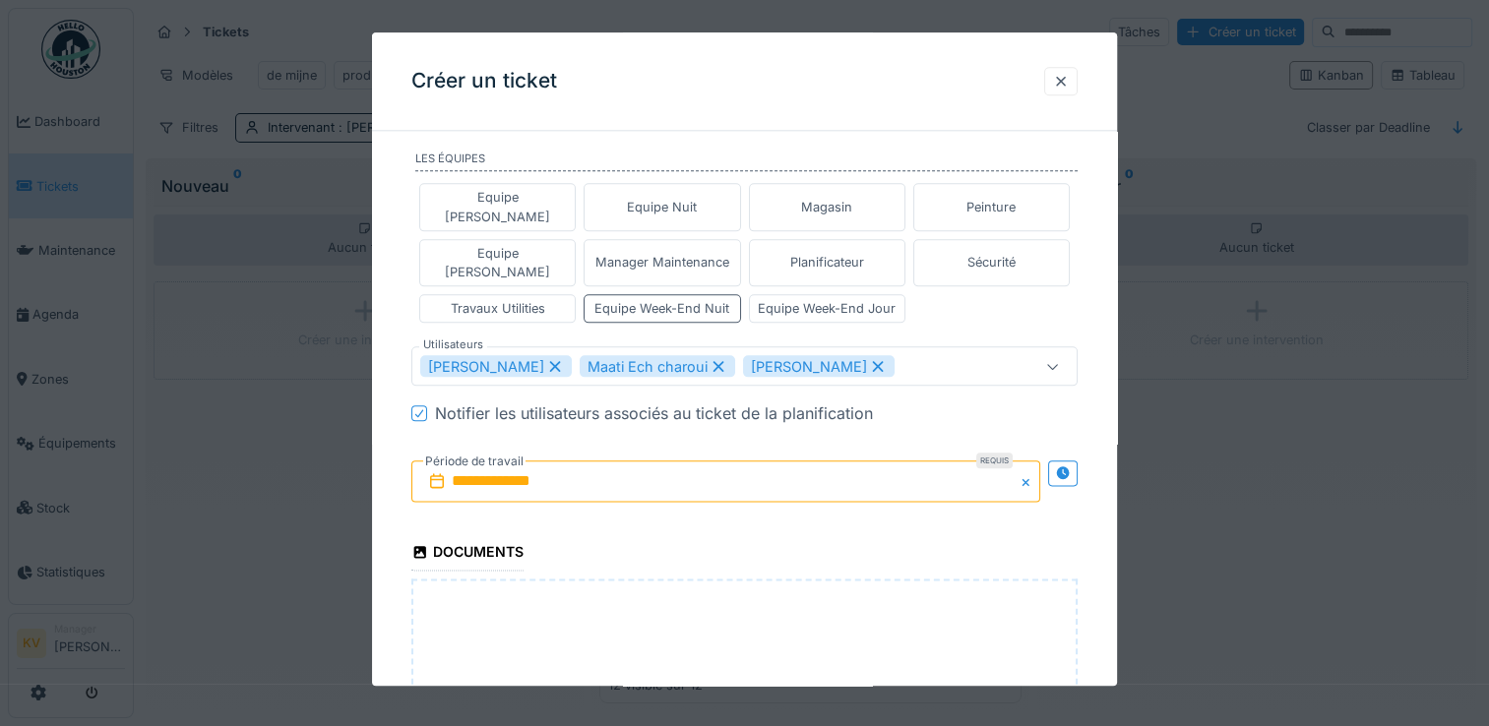
scroll to position [2598, 0]
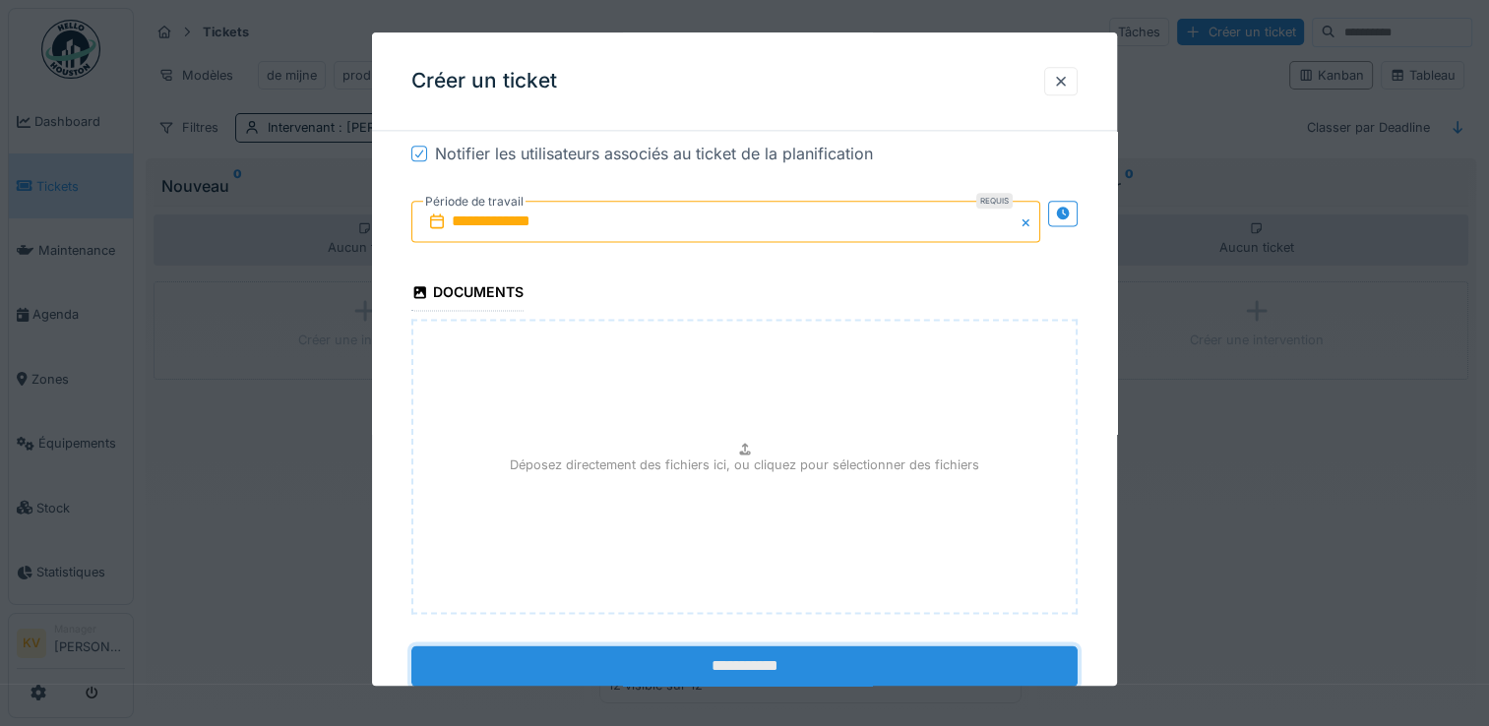
click at [690, 647] on input "**********" at bounding box center [744, 667] width 666 height 41
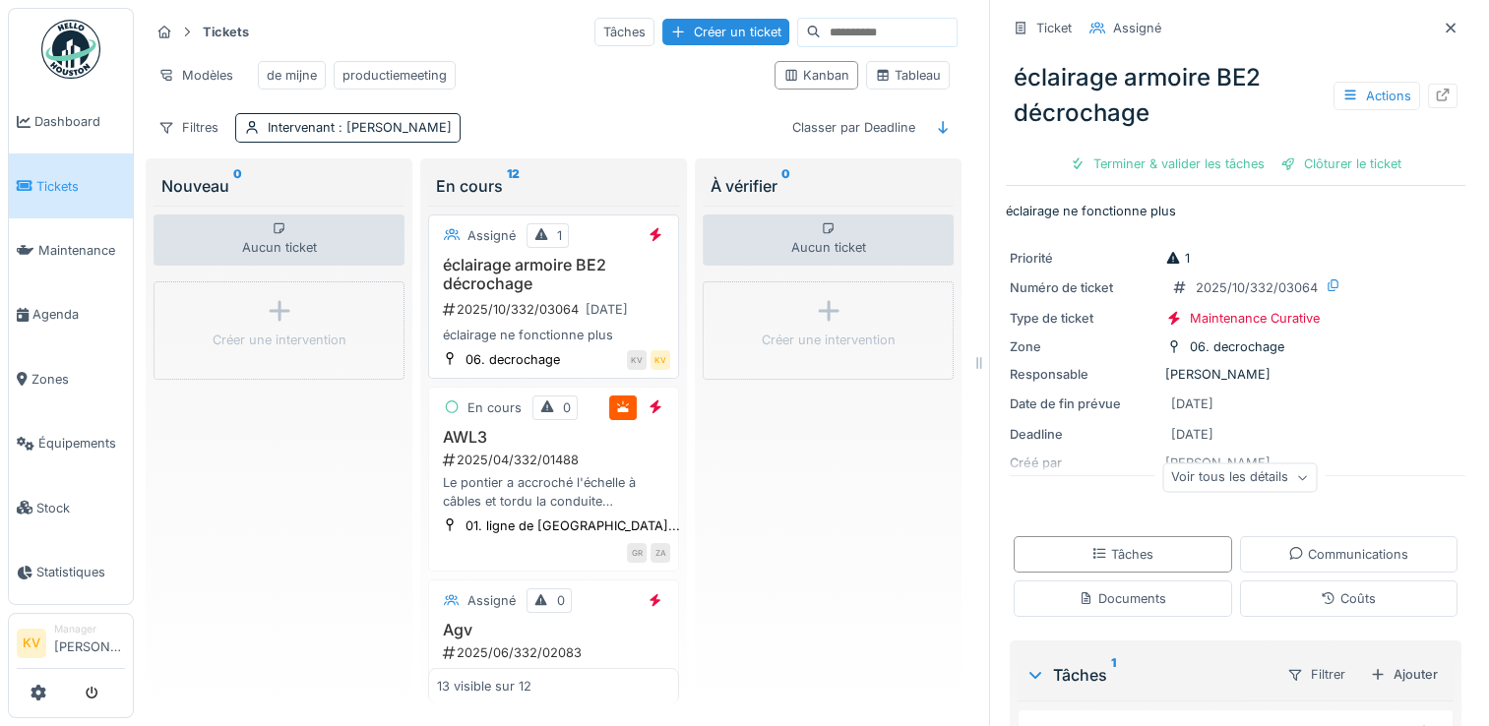
click at [495, 291] on h3 "éclairage armoire BE2 décrochage" at bounding box center [553, 274] width 233 height 37
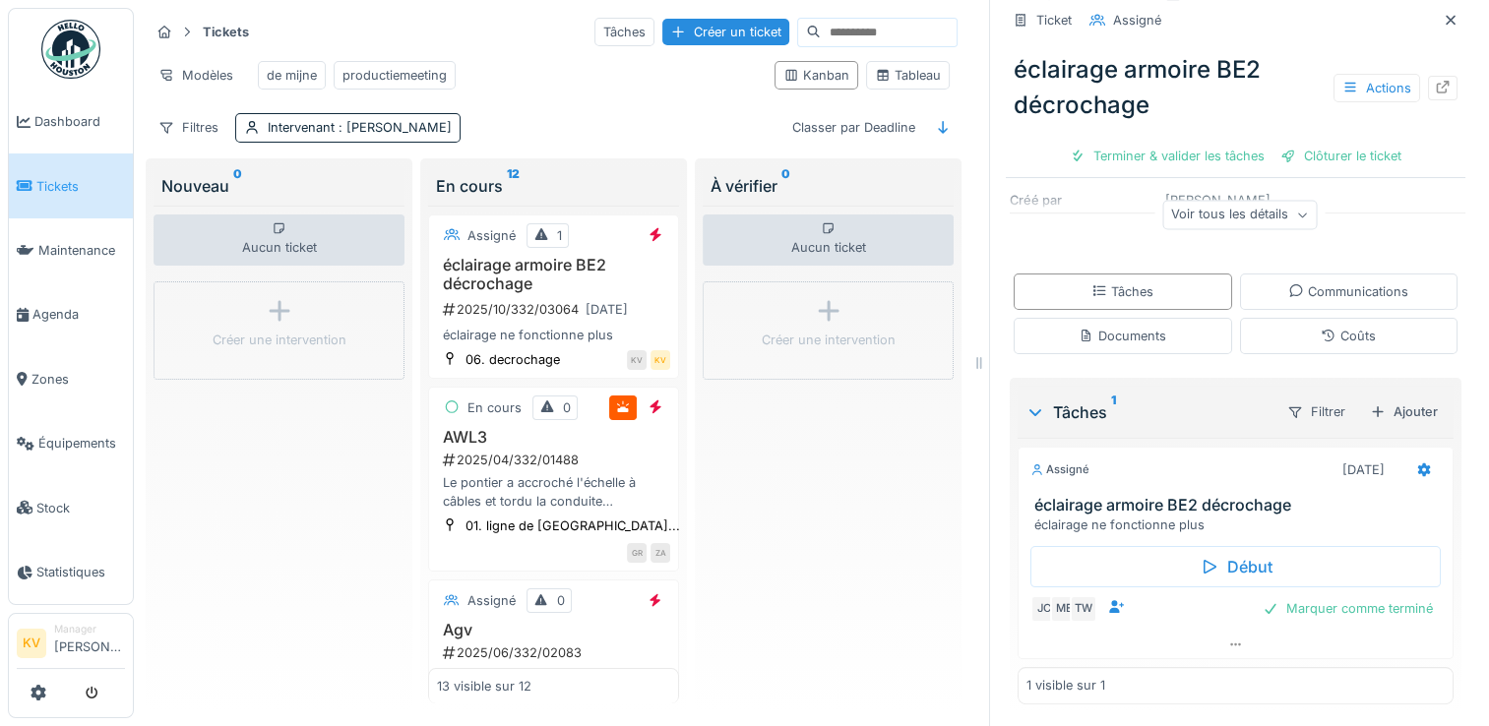
scroll to position [16, 0]
click at [1321, 281] on div "Communications" at bounding box center [1348, 290] width 120 height 19
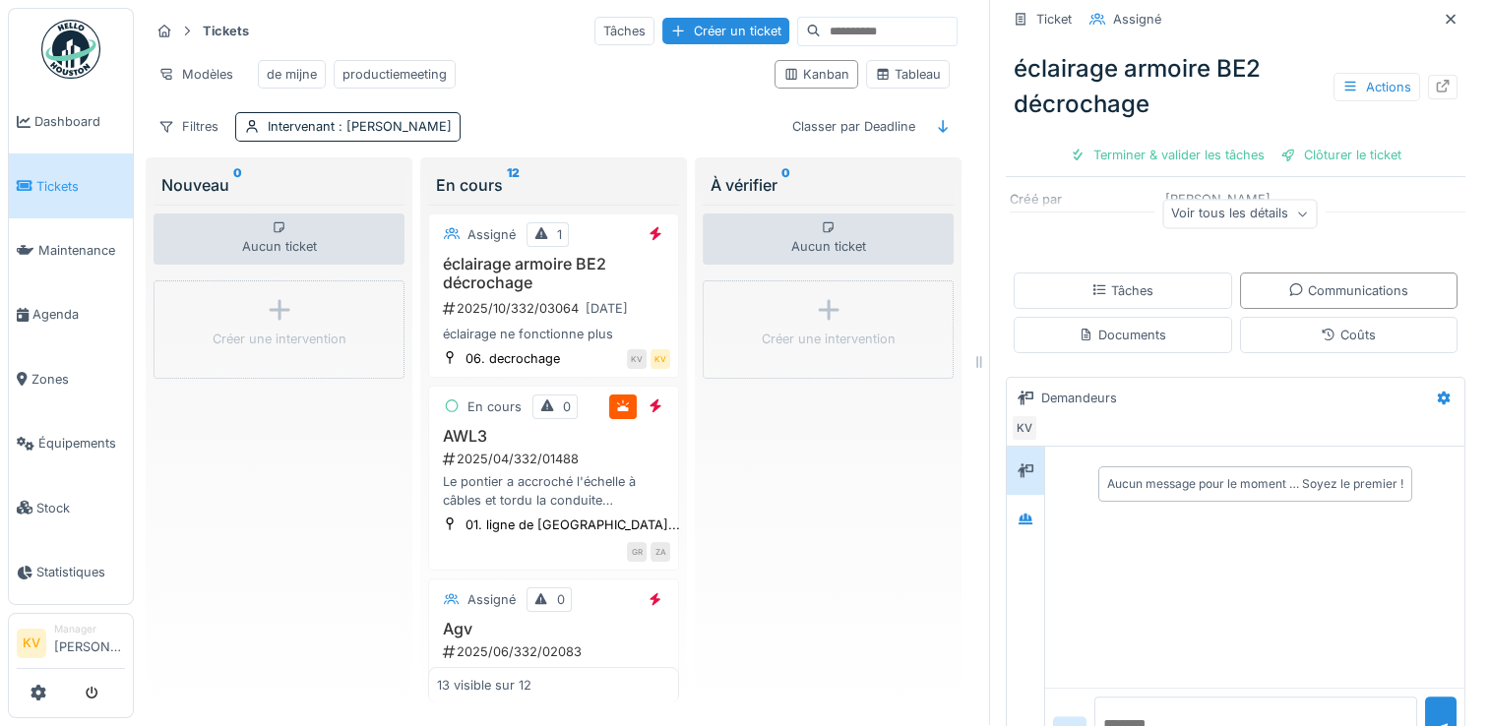
click at [1088, 509] on div "Aucun message pour le moment … Soyez le premier !" at bounding box center [1254, 567] width 419 height 241
click at [1077, 414] on div "KV" at bounding box center [1236, 428] width 450 height 28
click at [1049, 470] on div "Aucun message pour le moment … Soyez le premier !" at bounding box center [1254, 484] width 411 height 50
click at [1011, 459] on div at bounding box center [1026, 471] width 30 height 25
click at [1058, 490] on div "Aucun message pour le moment … Soyez le premier !" at bounding box center [1254, 484] width 411 height 50
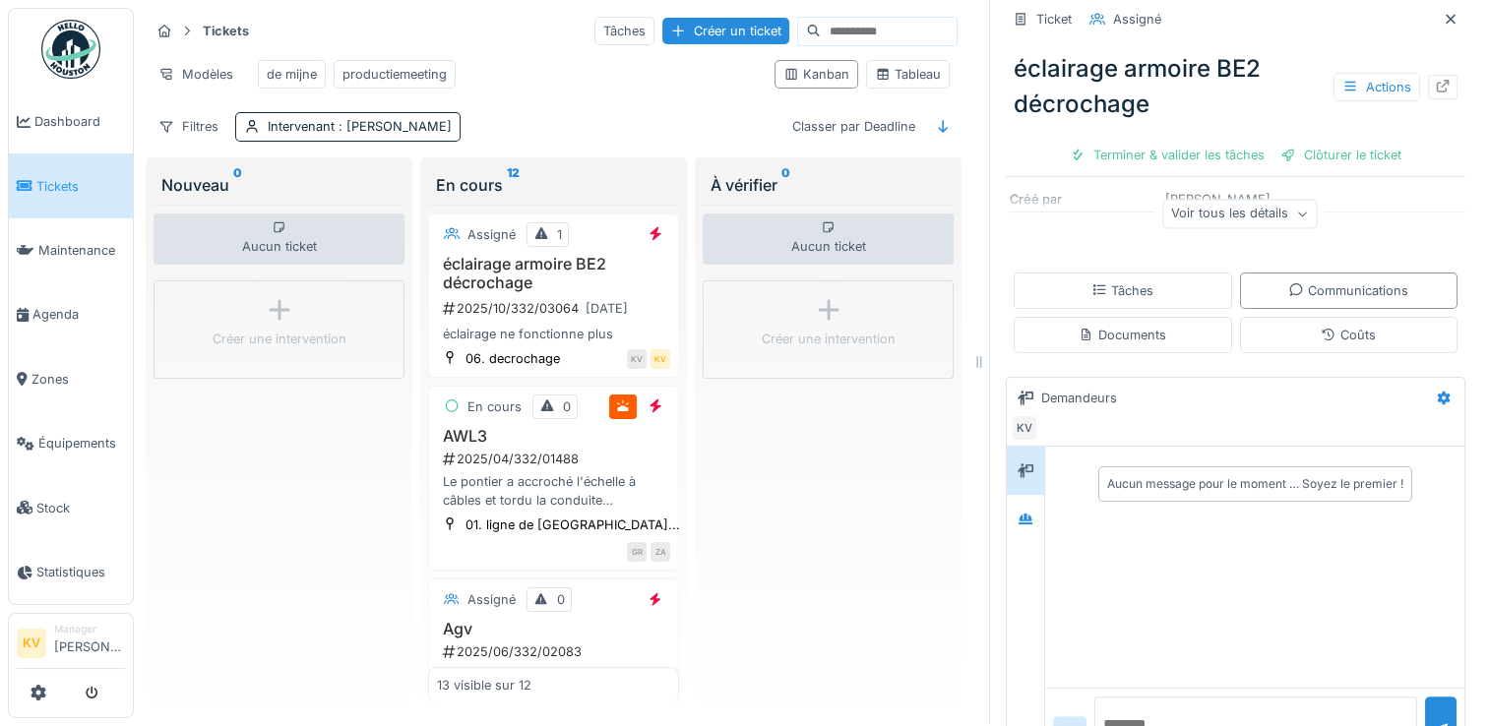
click at [1127, 475] on div "Aucun message pour le moment … Soyez le premier !" at bounding box center [1255, 484] width 296 height 18
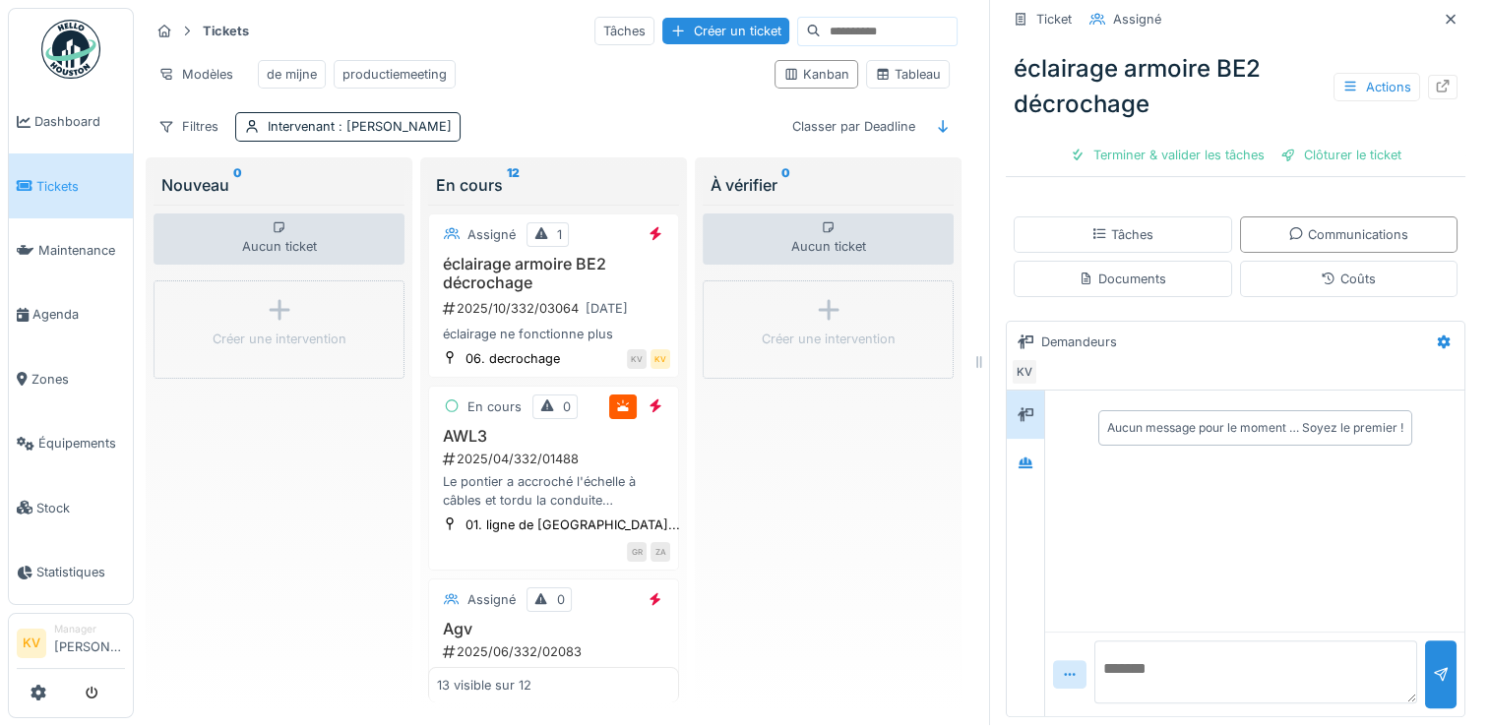
click at [1121, 667] on textarea at bounding box center [1255, 672] width 323 height 63
type textarea "**********"
click at [1425, 669] on div at bounding box center [1440, 675] width 31 height 68
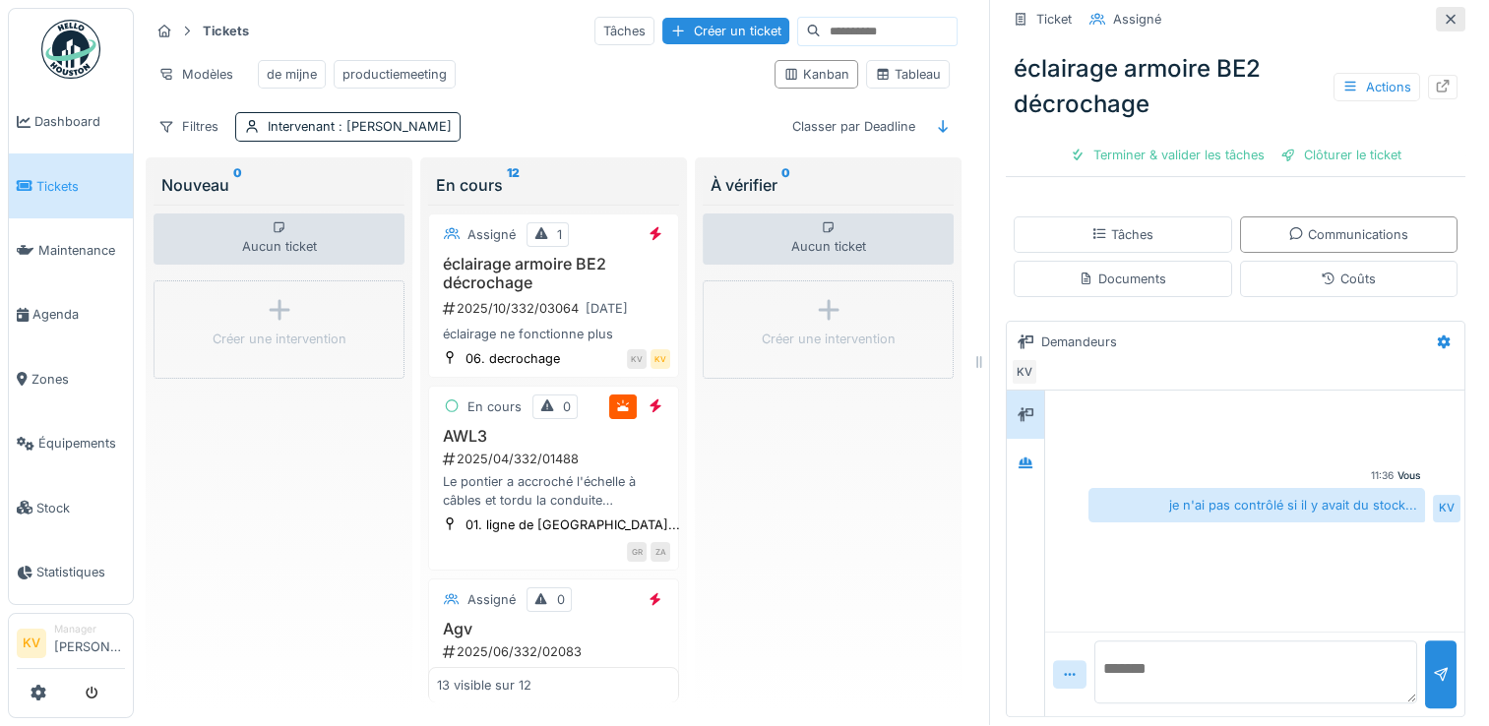
click at [1443, 13] on icon at bounding box center [1451, 19] width 16 height 13
